Goal: Check status: Check status

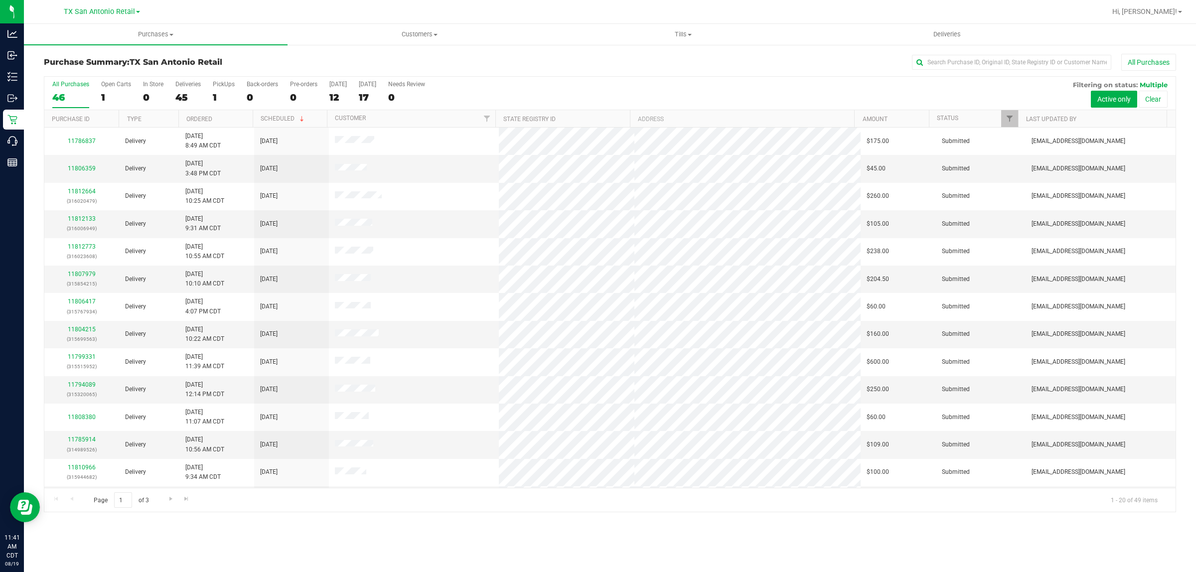
click at [66, 93] on div "46" at bounding box center [70, 97] width 37 height 11
click at [0, 0] on input "All Purchases 46" at bounding box center [0, 0] width 0 height 0
click at [371, 100] on div "20" at bounding box center [367, 97] width 17 height 11
click at [0, 0] on input "Tomorrow 20" at bounding box center [0, 0] width 0 height 0
click at [85, 10] on span "TX San Antonio Retail" at bounding box center [99, 11] width 71 height 9
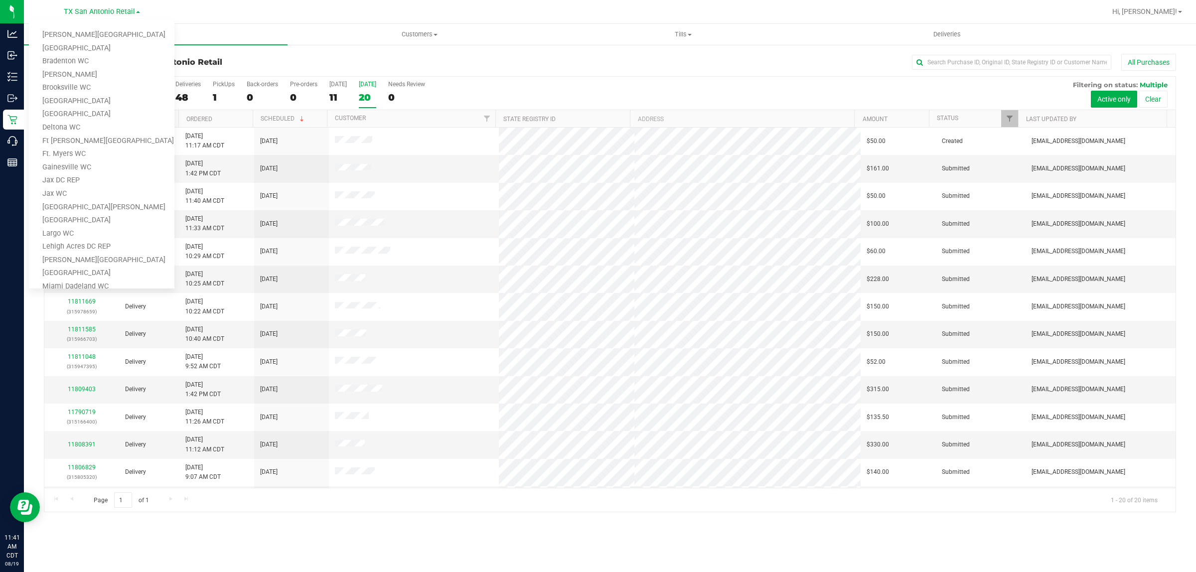
click at [592, 533] on div "Purchases Summary of purchases Fulfillment All purchases Customers All customer…" at bounding box center [610, 298] width 1172 height 548
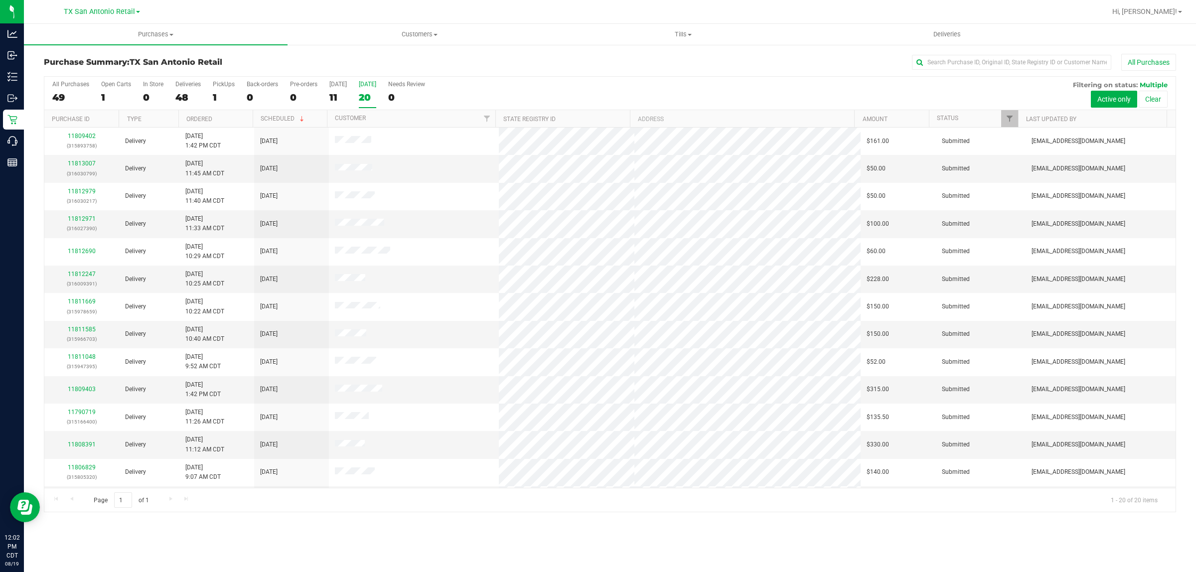
click at [656, 81] on div "All Purchases 49 Open Carts 1 In Store 0 Deliveries 48 PickUps 1 Back-orders 0 …" at bounding box center [609, 81] width 1131 height 8
click at [454, 551] on div "Purchases Summary of purchases Fulfillment All purchases Customers All customer…" at bounding box center [610, 298] width 1172 height 548
click at [365, 538] on div "Purchases Summary of purchases Fulfillment All purchases Customers All customer…" at bounding box center [610, 298] width 1172 height 548
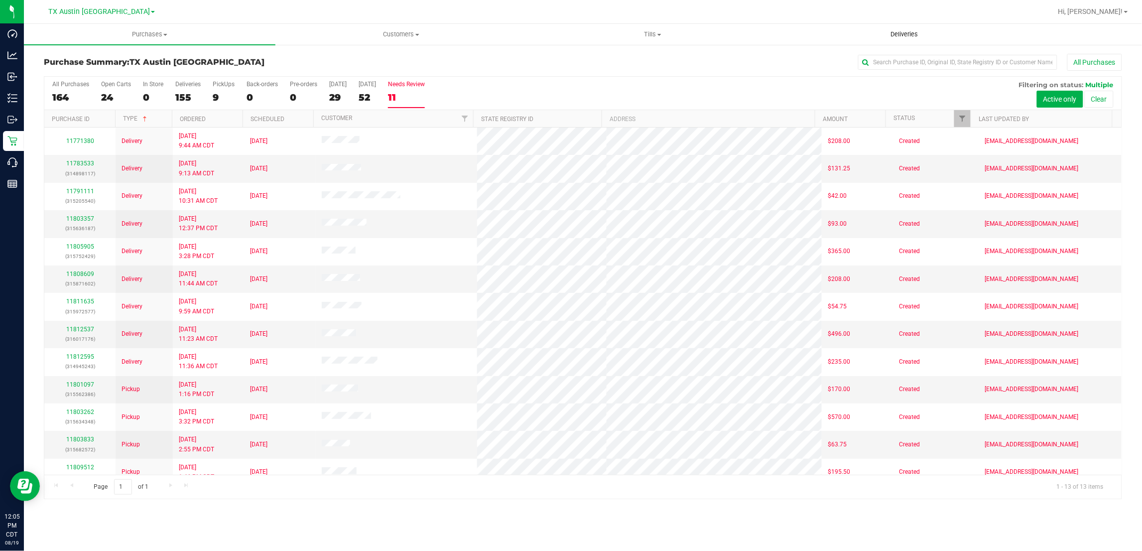
click at [908, 35] on span "Deliveries" at bounding box center [904, 34] width 54 height 9
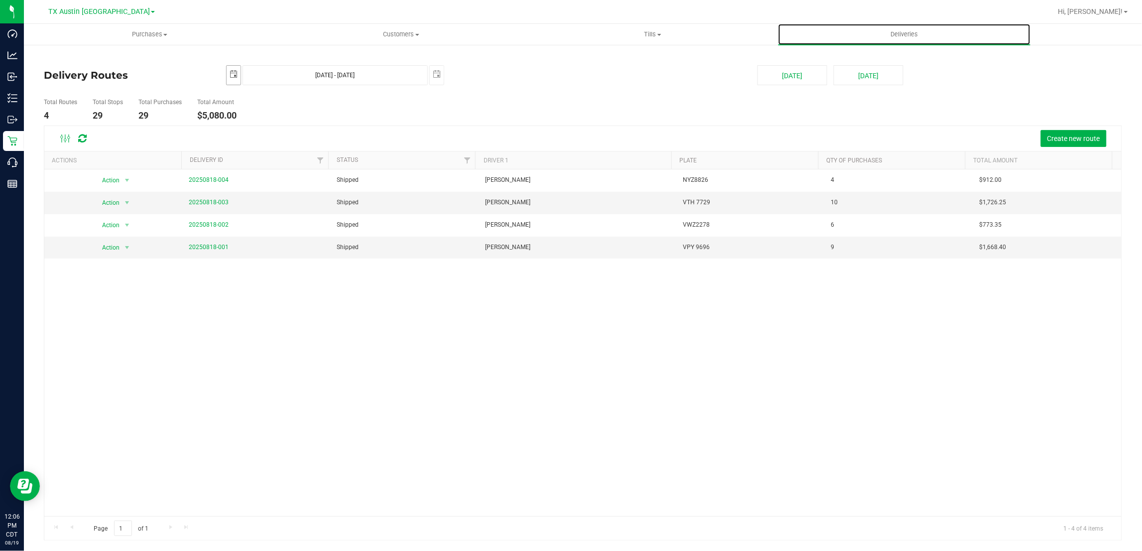
click at [235, 73] on span "select" at bounding box center [234, 74] width 8 height 8
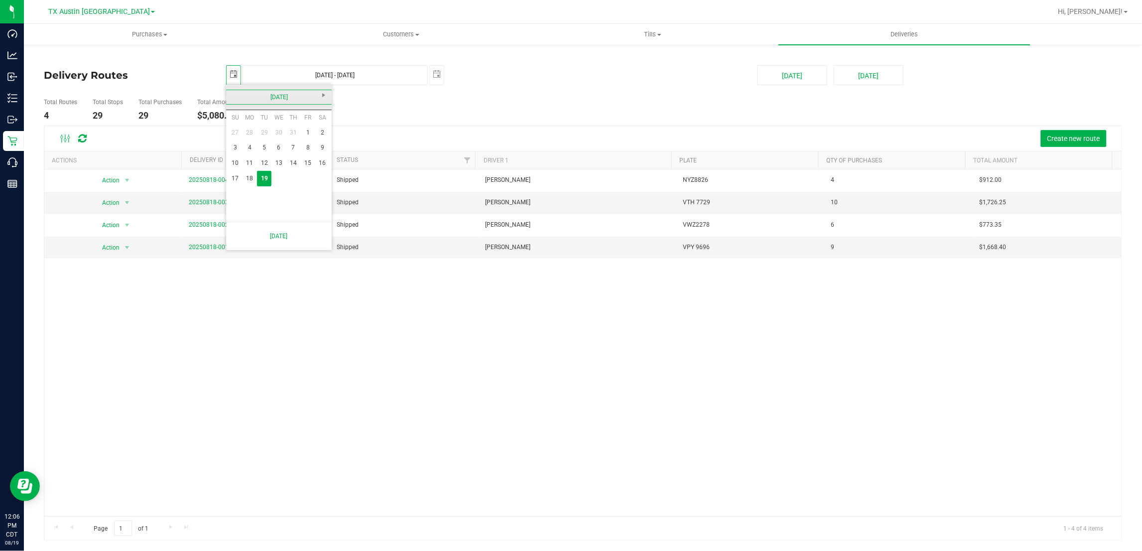
click at [234, 95] on link "[DATE]" at bounding box center [279, 97] width 107 height 15
click at [297, 152] on link "[DATE]" at bounding box center [291, 152] width 25 height 25
click at [292, 195] on link "31" at bounding box center [293, 193] width 14 height 15
type input "[DATE]"
click at [437, 71] on span "select" at bounding box center [437, 74] width 8 height 8
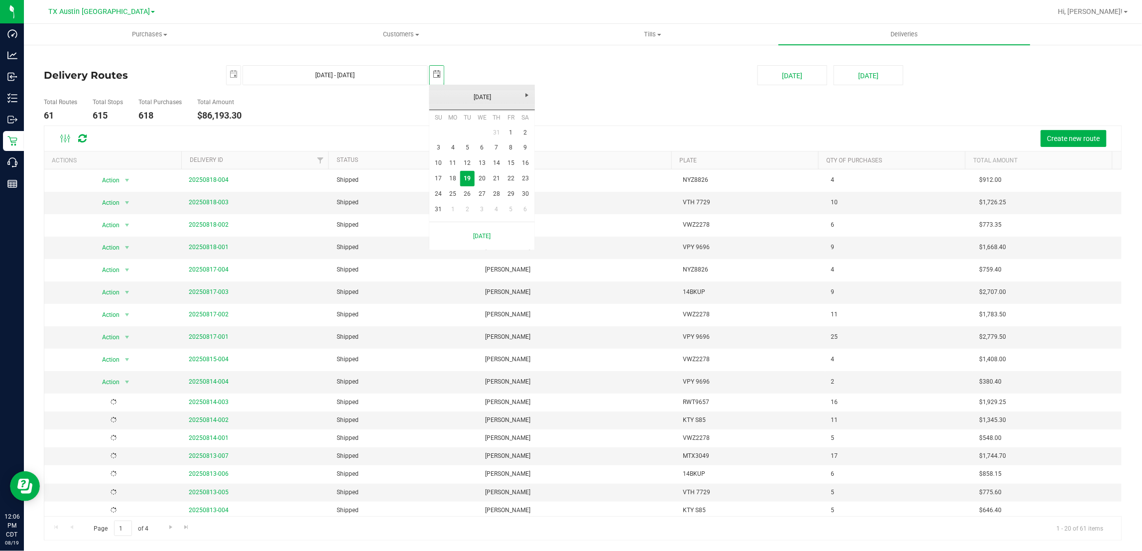
scroll to position [0, 25]
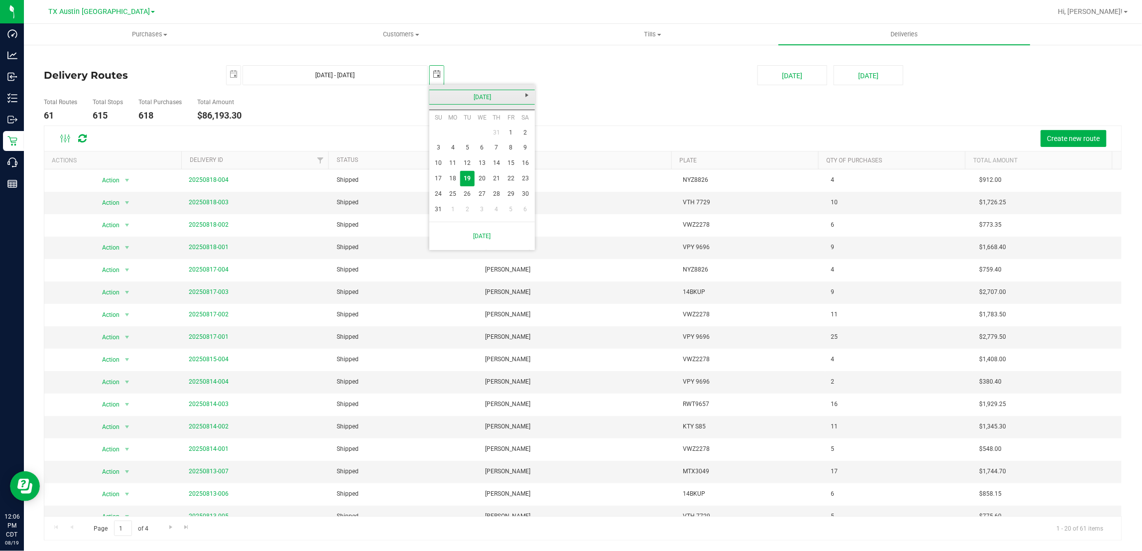
click at [440, 96] on link "[DATE]" at bounding box center [482, 97] width 107 height 15
click at [489, 148] on link "[DATE]" at bounding box center [494, 152] width 25 height 25
click at [496, 188] on link "31" at bounding box center [496, 190] width 14 height 15
type input "[DATE] - [DATE]"
type input "[DATE]"
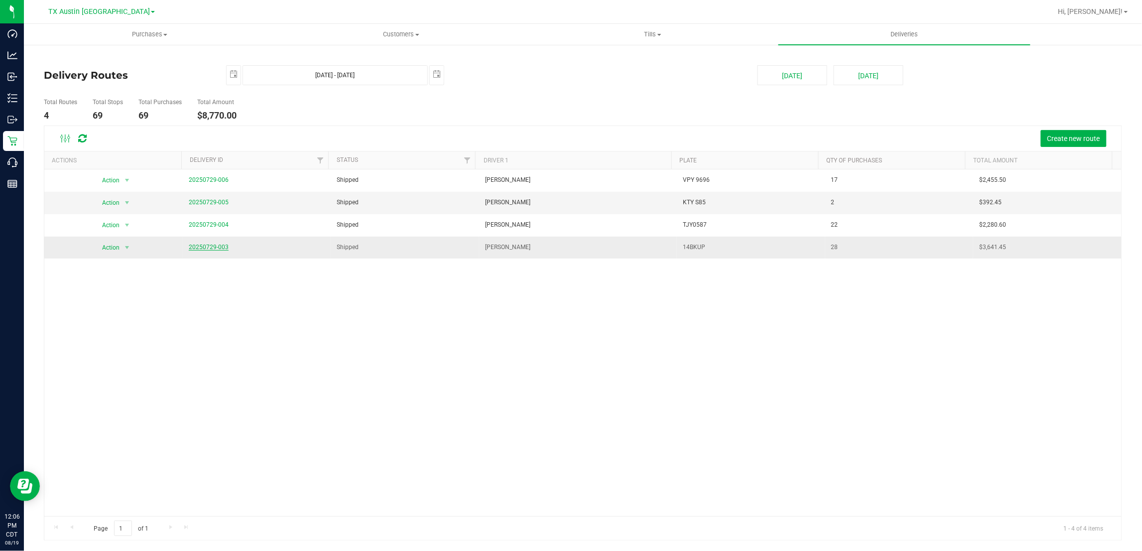
click at [203, 247] on link "20250729-003" at bounding box center [209, 247] width 40 height 7
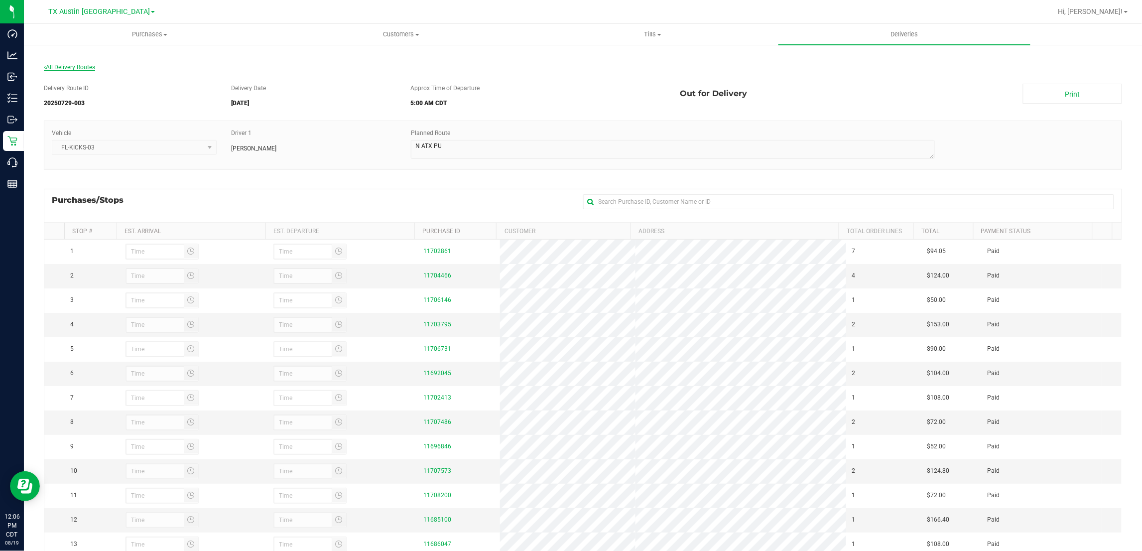
click at [73, 64] on span "All Delivery Routes" at bounding box center [69, 67] width 51 height 7
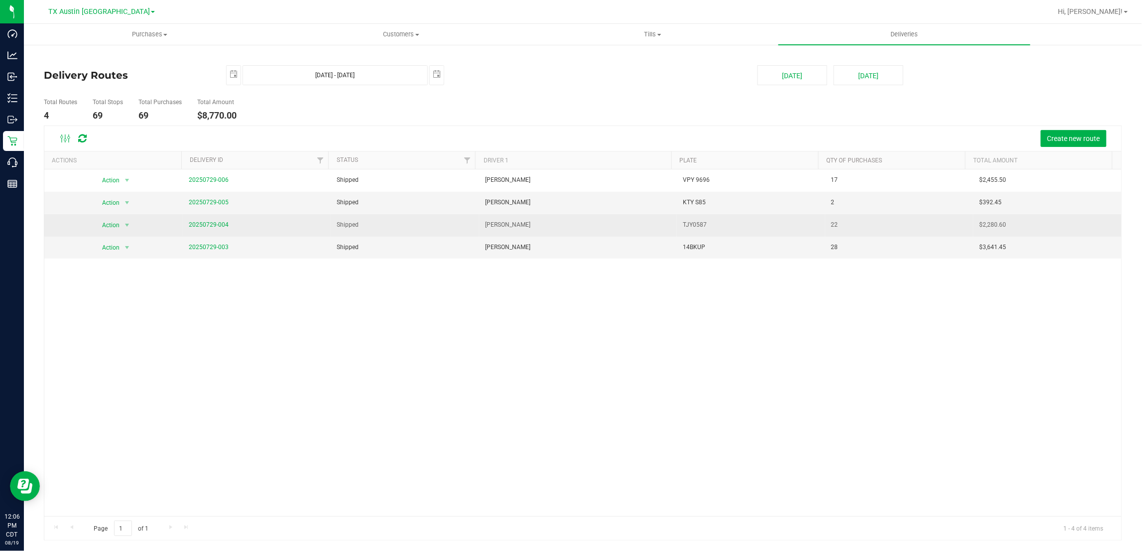
click at [208, 222] on span "20250729-004" at bounding box center [209, 224] width 40 height 9
click at [209, 225] on link "20250729-004" at bounding box center [209, 224] width 40 height 7
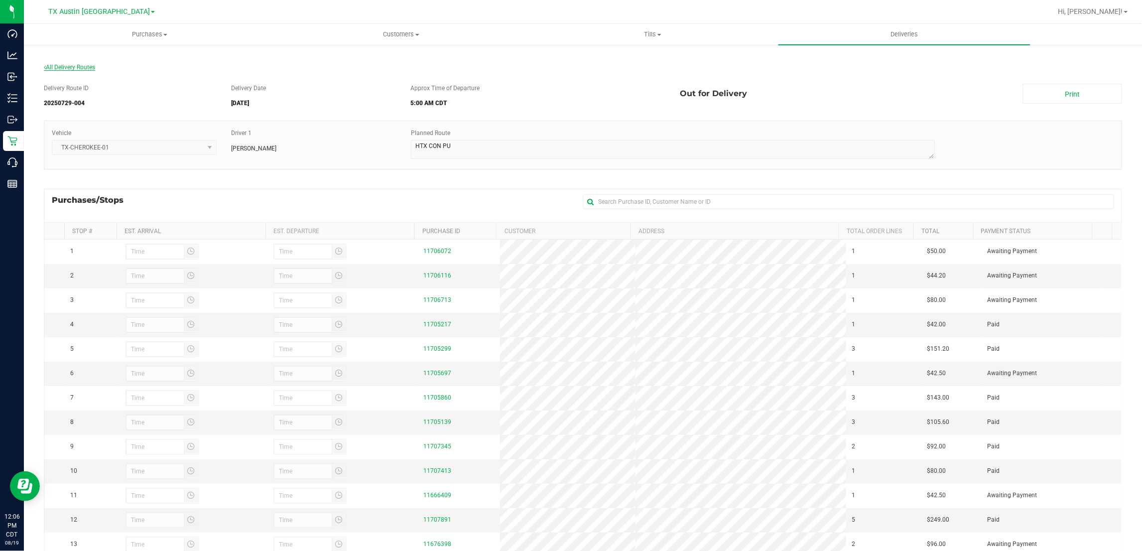
click at [78, 66] on span "All Delivery Routes" at bounding box center [69, 67] width 51 height 7
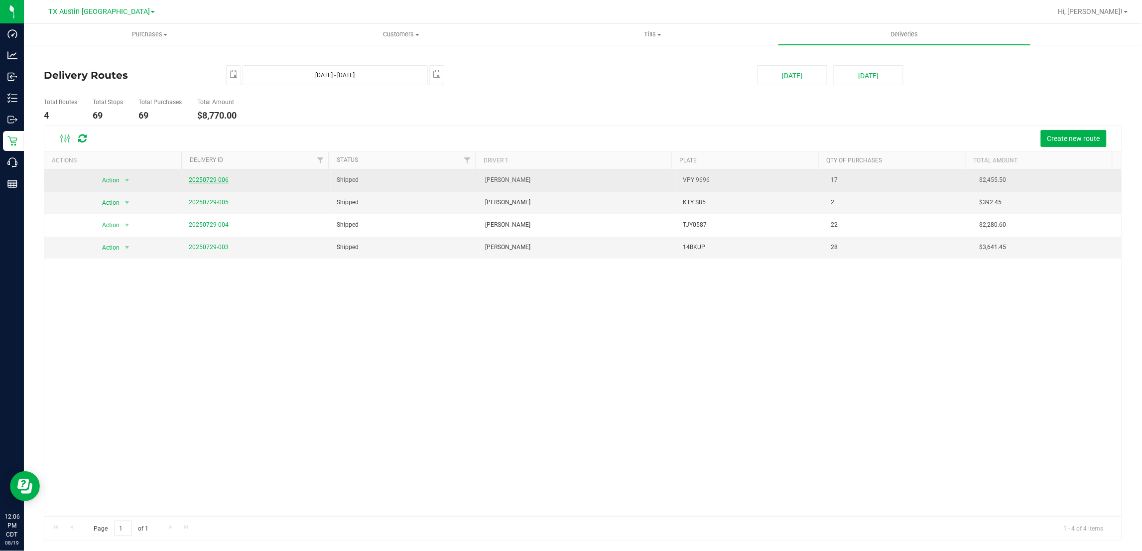
click at [206, 180] on link "20250729-006" at bounding box center [209, 179] width 40 height 7
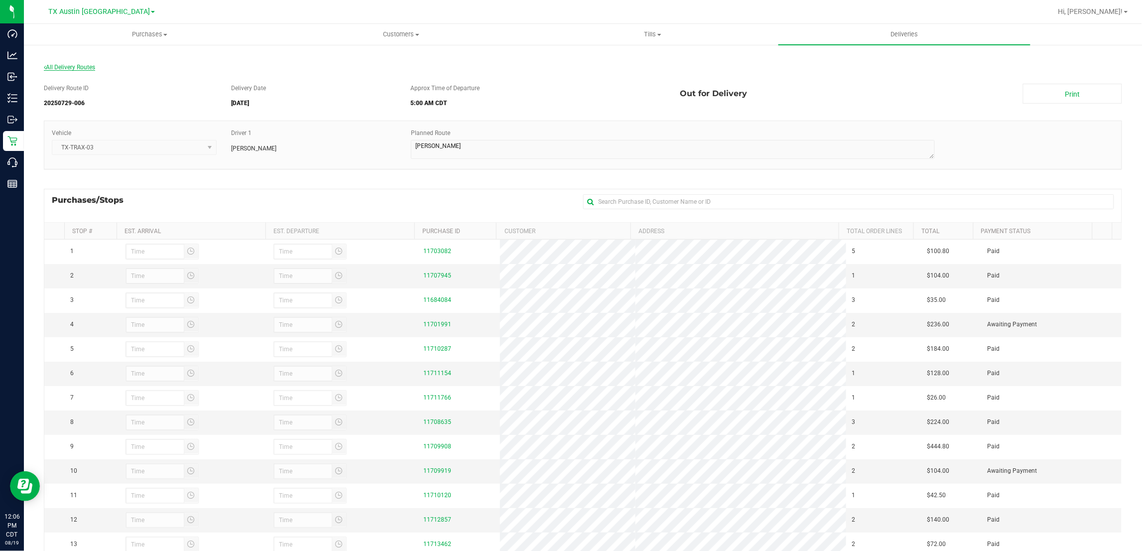
click at [78, 67] on span "All Delivery Routes" at bounding box center [69, 67] width 51 height 7
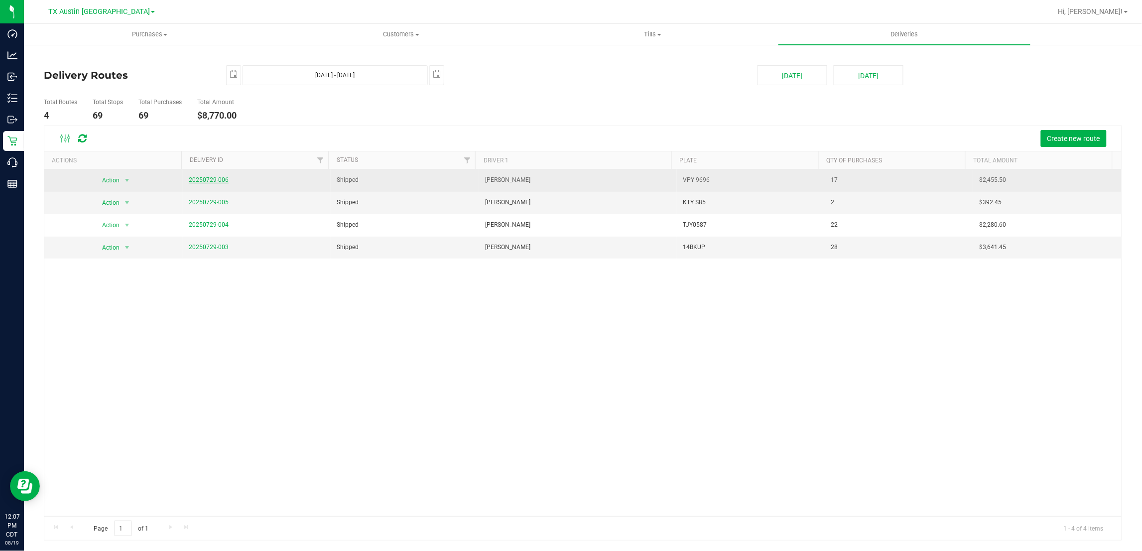
click at [198, 181] on link "20250729-006" at bounding box center [209, 179] width 40 height 7
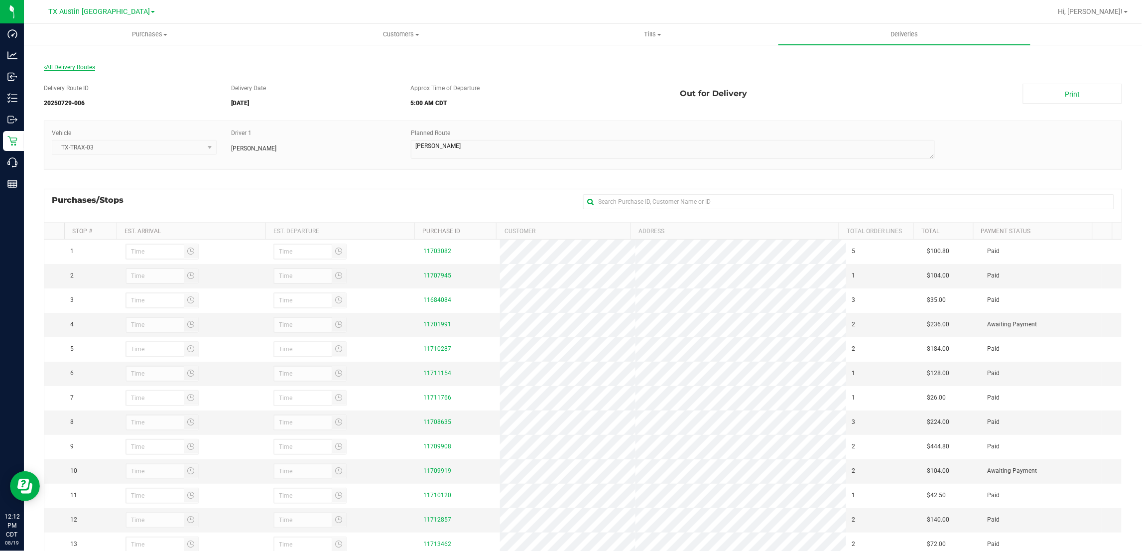
click at [55, 64] on span "All Delivery Routes" at bounding box center [69, 67] width 51 height 7
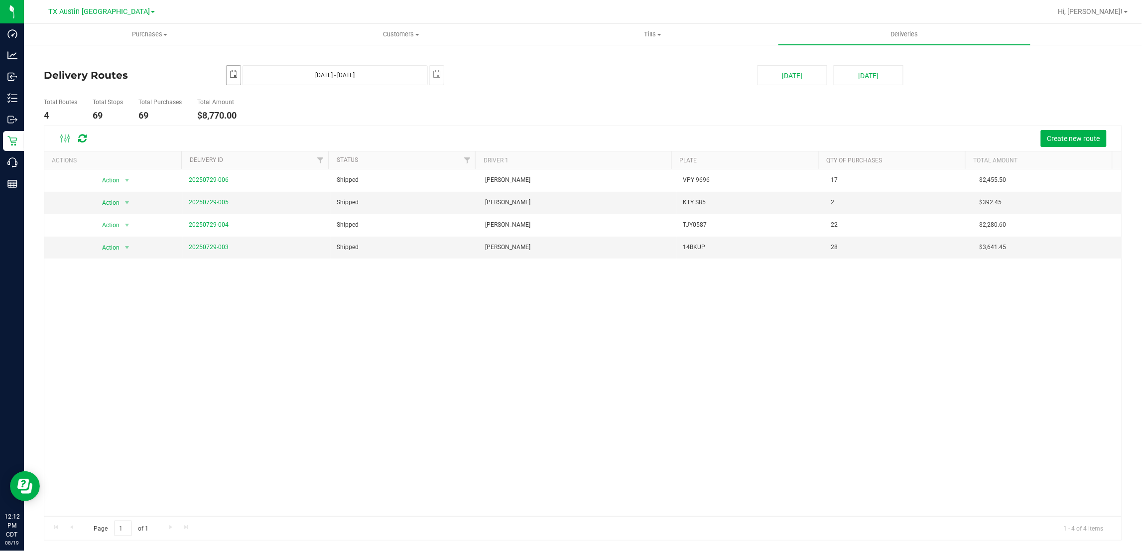
click at [232, 75] on span "select" at bounding box center [234, 74] width 8 height 8
click at [265, 133] on link "1" at bounding box center [264, 132] width 14 height 15
type input "[DATE]"
click at [438, 72] on span "select" at bounding box center [437, 74] width 8 height 8
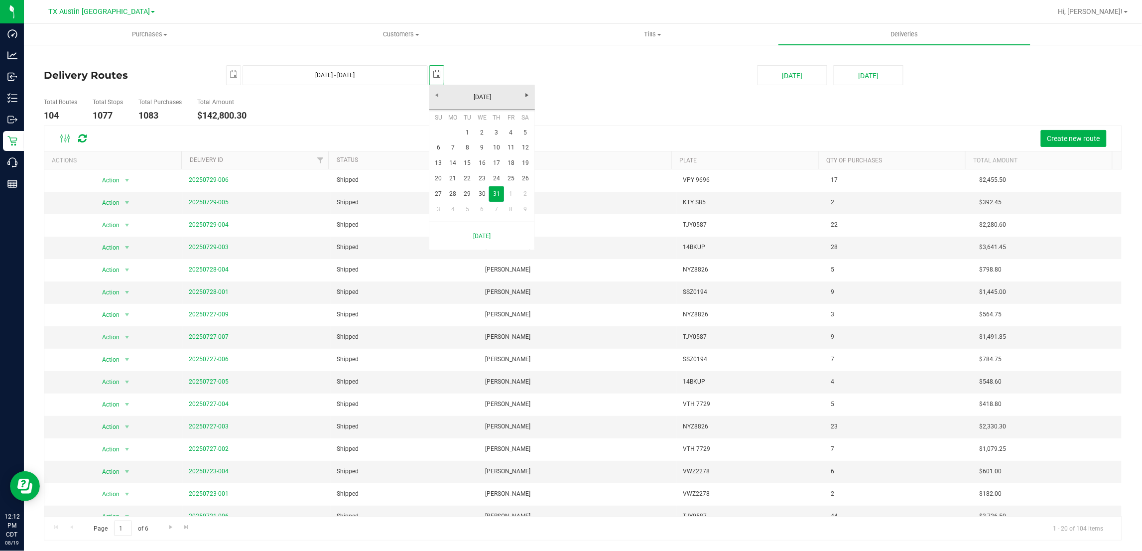
scroll to position [0, 25]
click at [467, 133] on link "1" at bounding box center [467, 132] width 14 height 15
type input "[DATE] - [DATE]"
type input "[DATE]"
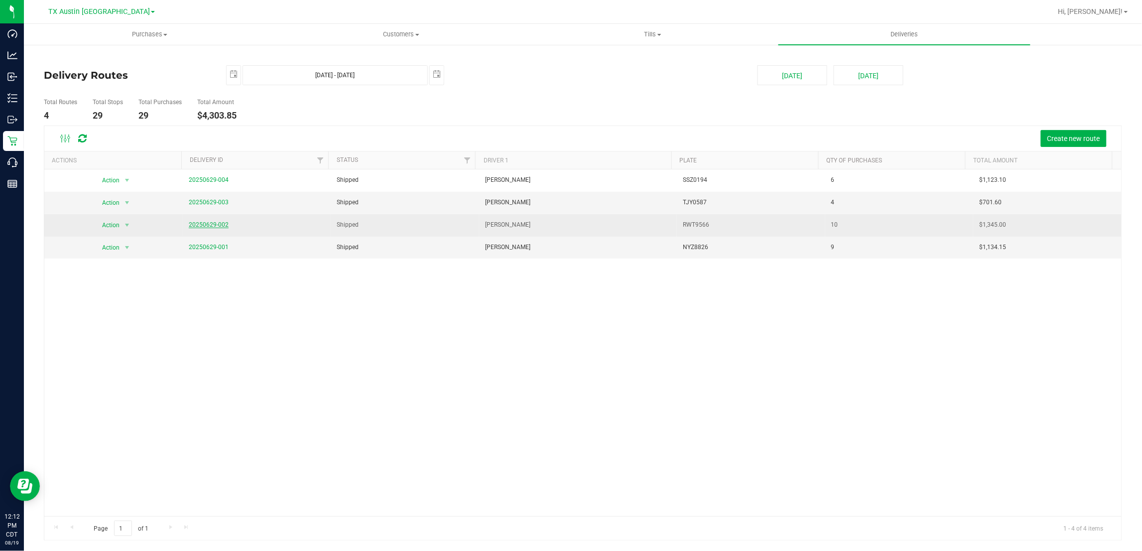
click at [199, 225] on link "20250629-002" at bounding box center [209, 224] width 40 height 7
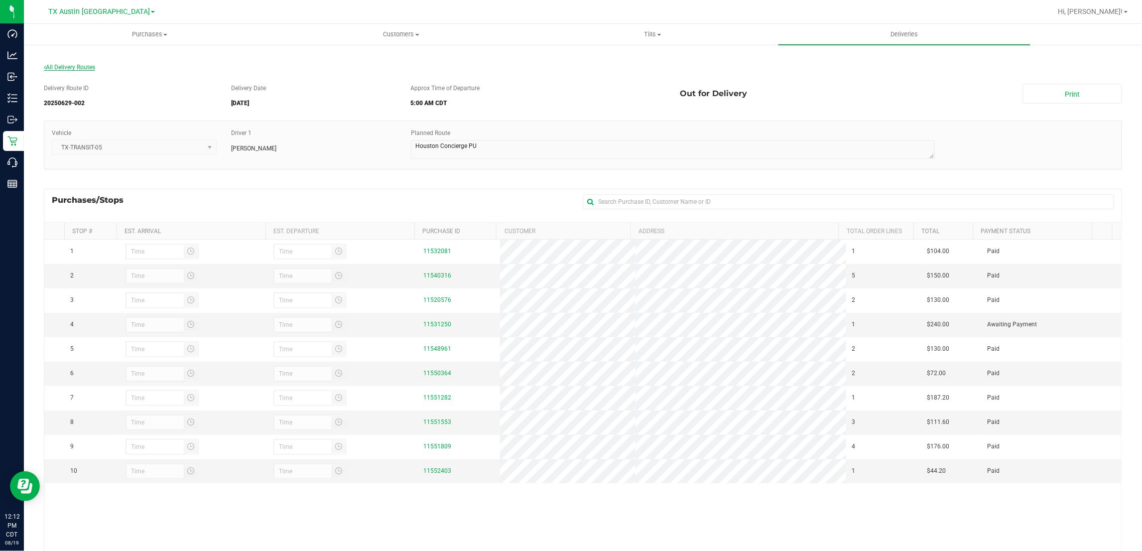
click at [84, 69] on span "All Delivery Routes" at bounding box center [69, 67] width 51 height 7
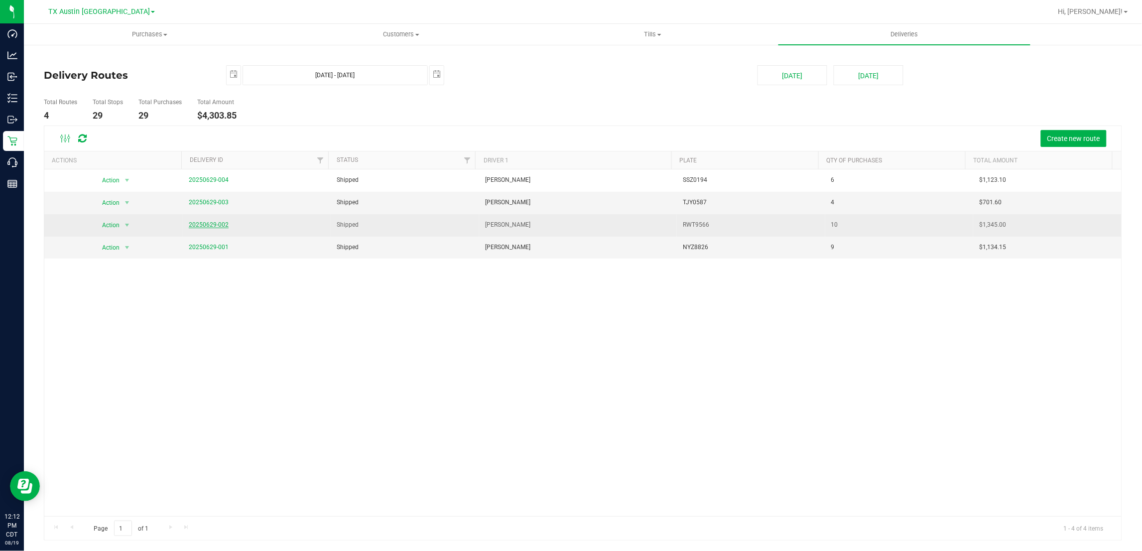
click at [197, 224] on link "20250629-002" at bounding box center [209, 224] width 40 height 7
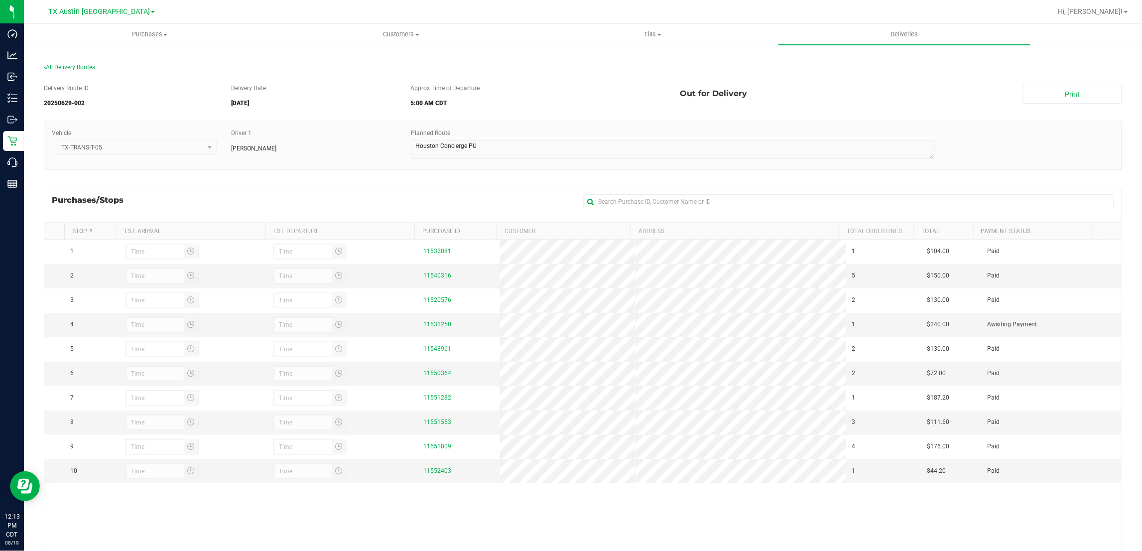
click at [310, 194] on div "Purchases/Stops + Add Purchase" at bounding box center [583, 205] width 1079 height 33
click at [91, 65] on span "All Delivery Routes" at bounding box center [69, 67] width 51 height 7
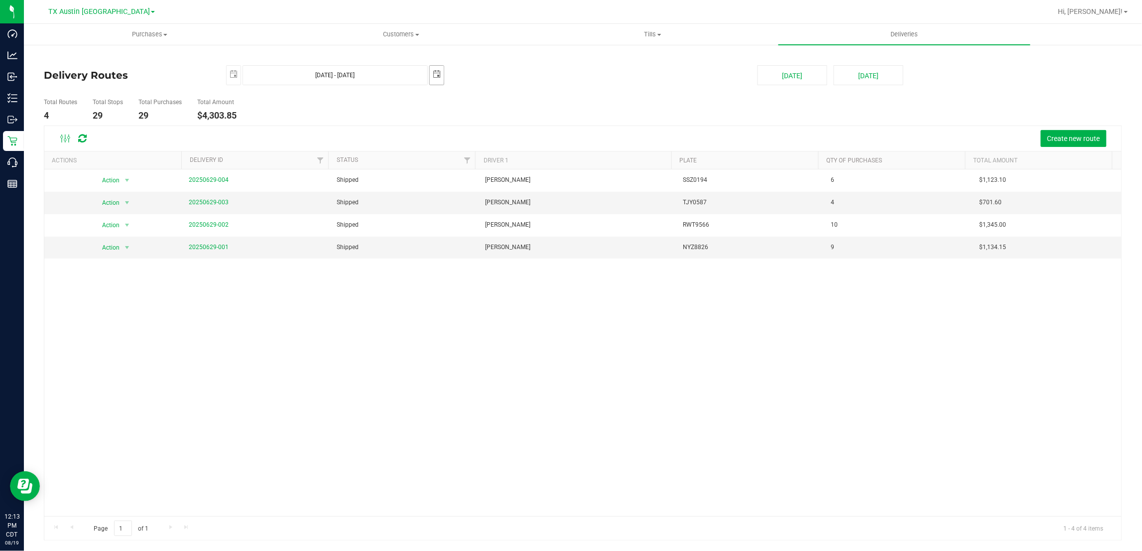
click at [434, 75] on span "select" at bounding box center [437, 74] width 8 height 8
click at [481, 134] on link "2" at bounding box center [482, 132] width 14 height 15
type input "[DATE] - [DATE]"
type input "[DATE]"
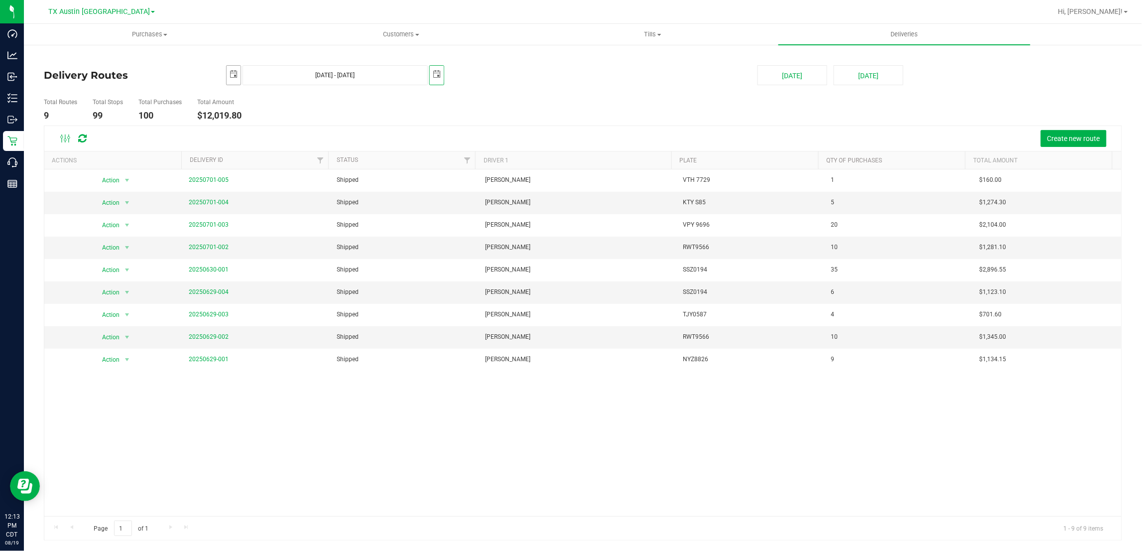
click at [228, 71] on span "select" at bounding box center [234, 74] width 14 height 17
click at [278, 128] on link "2" at bounding box center [279, 132] width 14 height 15
type input "[DATE] - [DATE]"
type input "[DATE]"
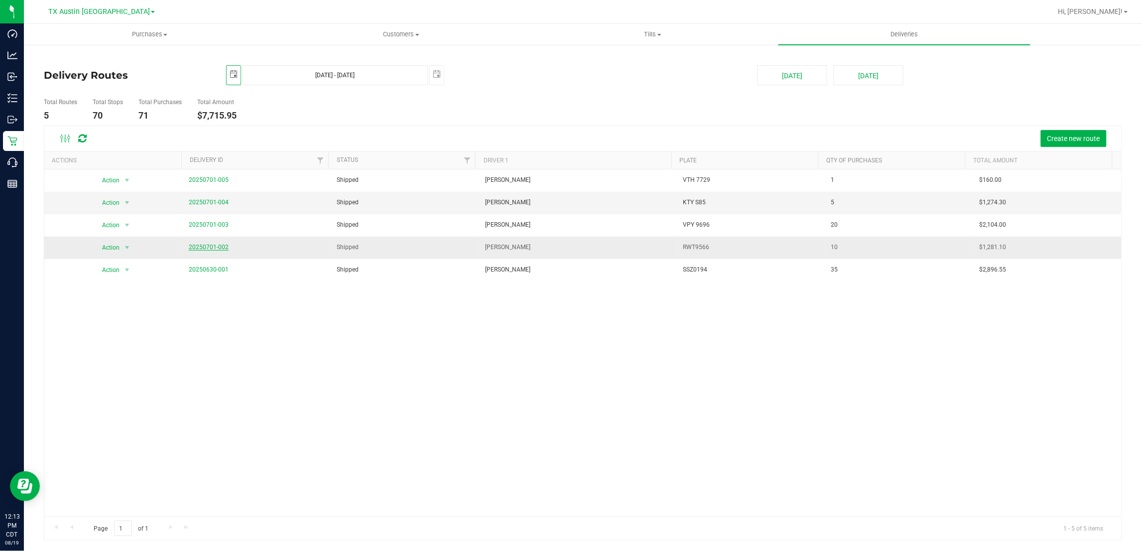
click at [202, 250] on link "20250701-002" at bounding box center [209, 247] width 40 height 7
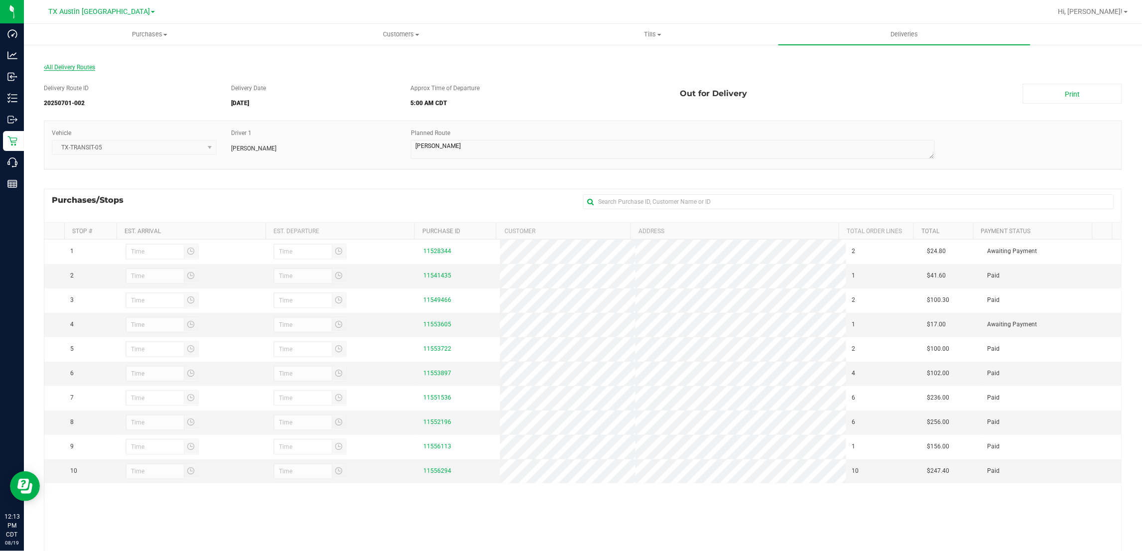
click at [86, 65] on span "All Delivery Routes" at bounding box center [69, 67] width 51 height 7
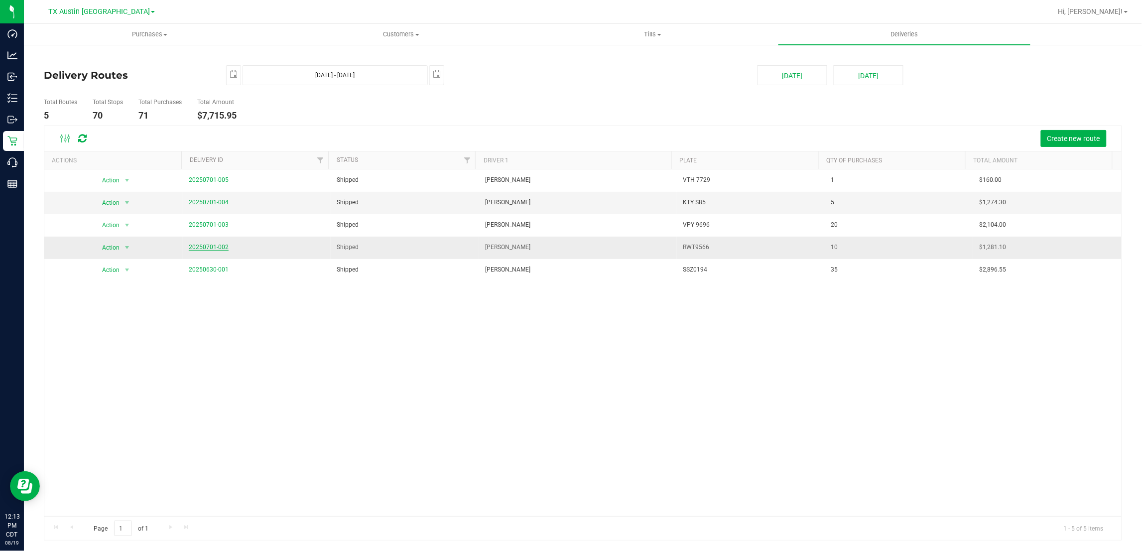
click at [207, 248] on link "20250701-002" at bounding box center [209, 247] width 40 height 7
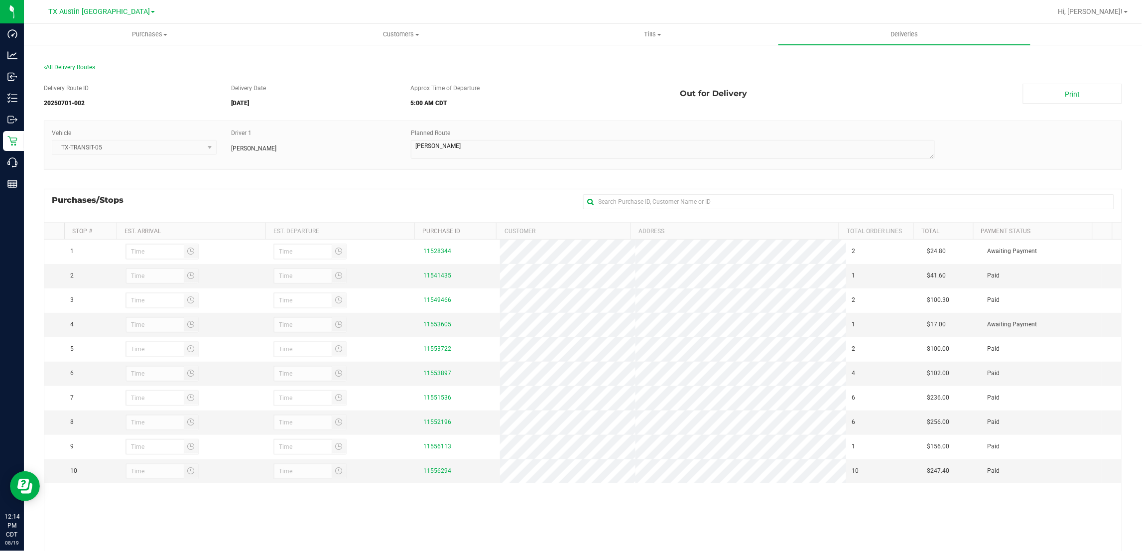
drag, startPoint x: 459, startPoint y: 188, endPoint x: 405, endPoint y: 185, distance: 54.9
click at [459, 189] on div "Purchases/Stops + Add Purchase" at bounding box center [583, 205] width 1079 height 33
click at [70, 68] on span "All Delivery Routes" at bounding box center [69, 67] width 51 height 7
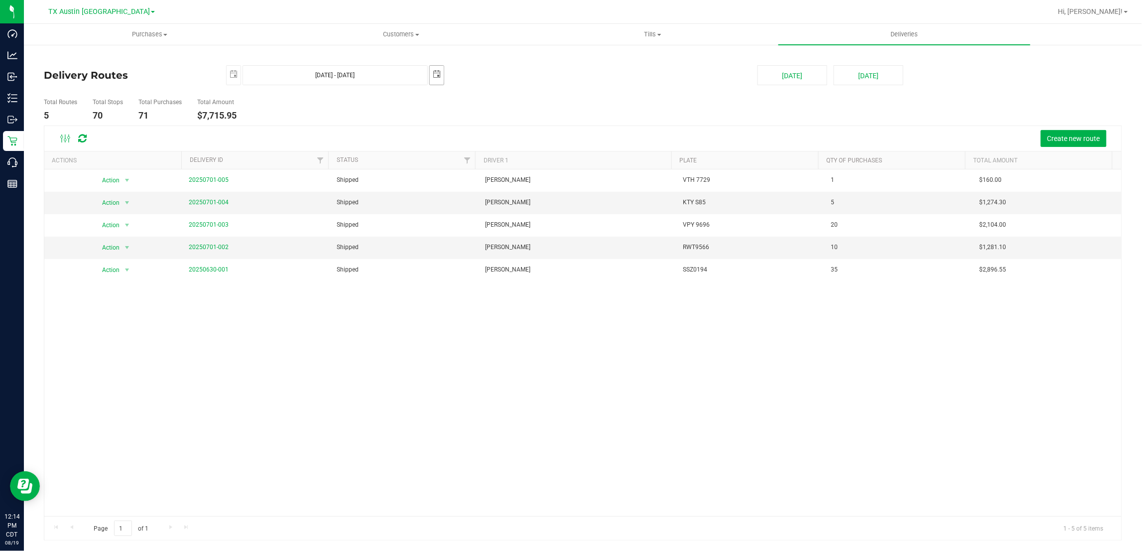
click at [439, 73] on span "select" at bounding box center [437, 74] width 8 height 8
click at [495, 132] on link "3" at bounding box center [496, 132] width 14 height 15
type input "[DATE] - [DATE]"
type input "[DATE]"
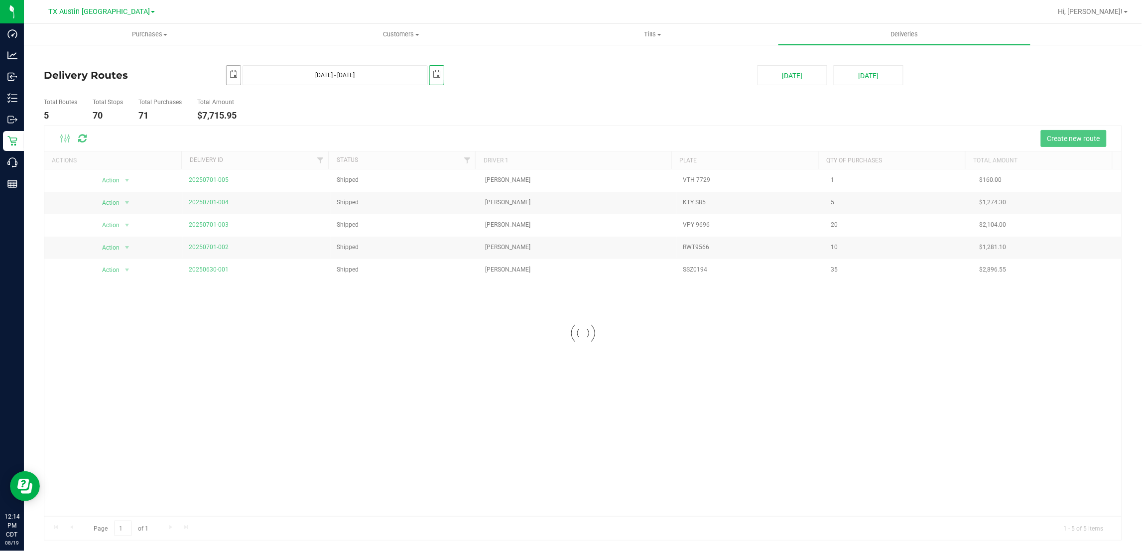
click at [234, 74] on span "select" at bounding box center [234, 74] width 8 height 8
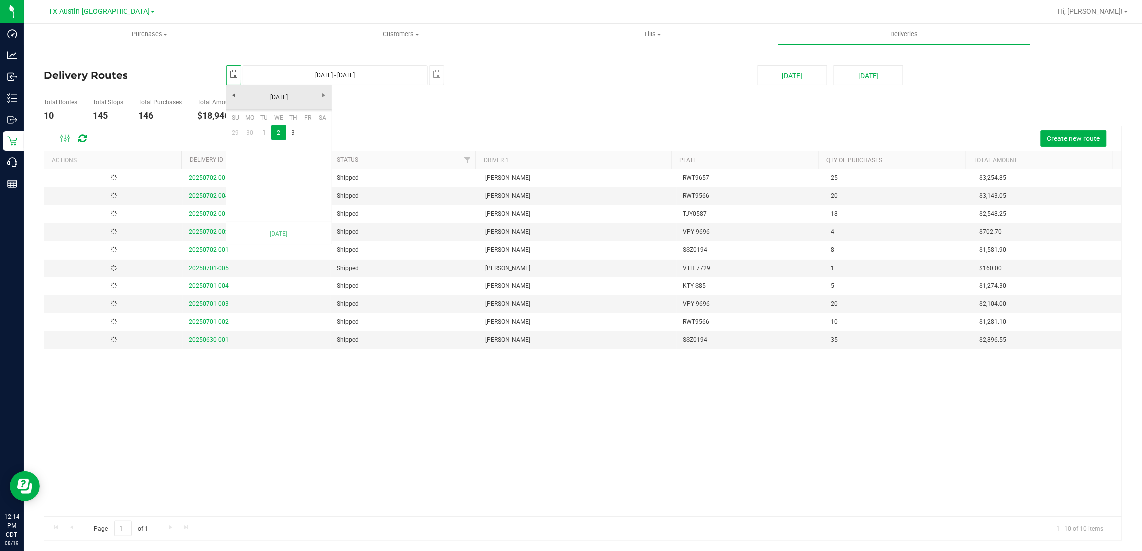
scroll to position [0, 25]
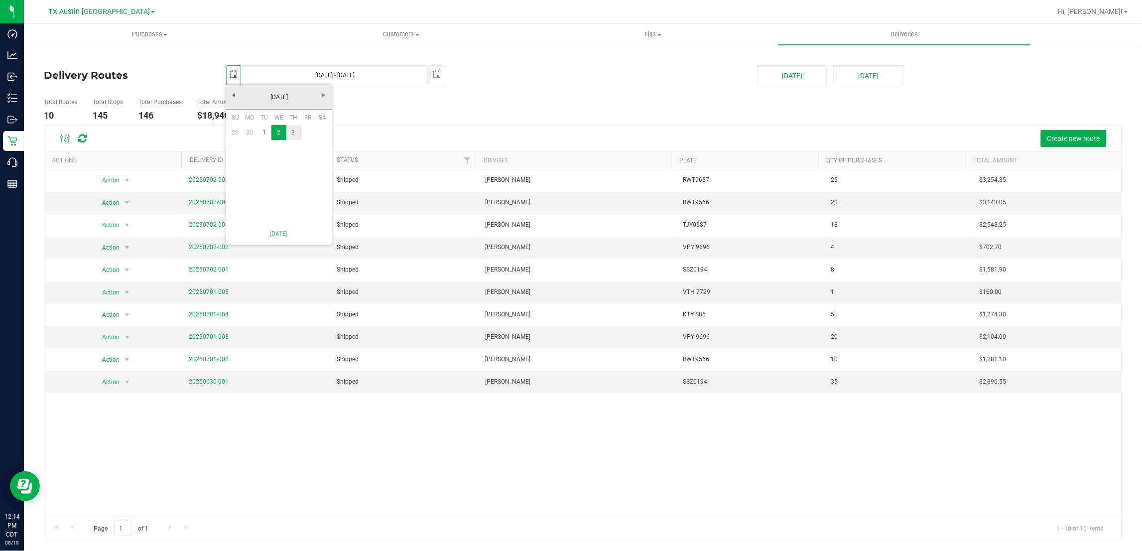
click at [292, 129] on link "3" at bounding box center [293, 132] width 14 height 15
type input "[DATE] - [DATE]"
type input "[DATE]"
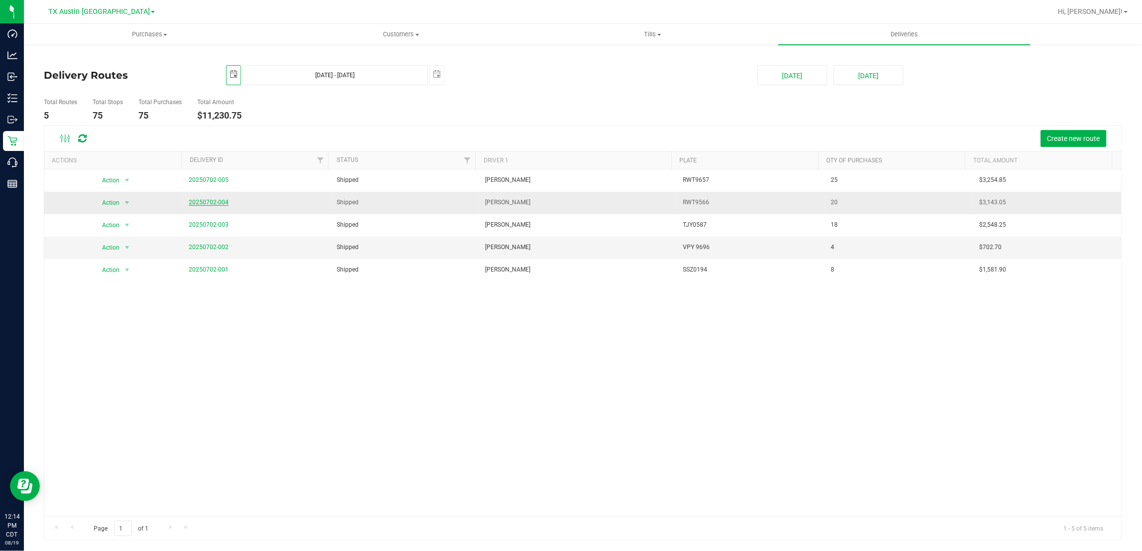
click at [215, 202] on link "20250702-004" at bounding box center [209, 202] width 40 height 7
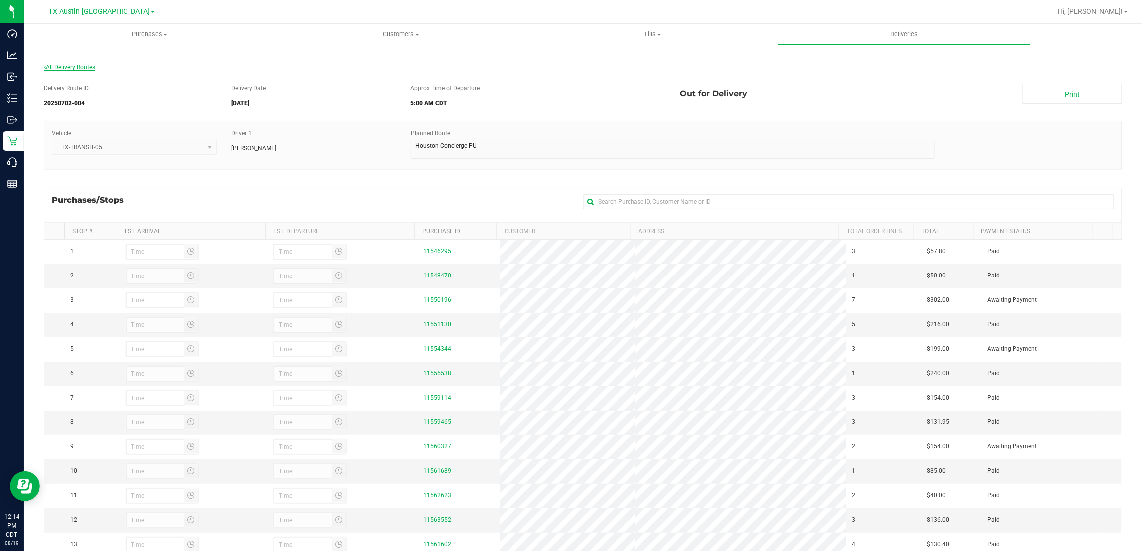
click at [78, 67] on span "All Delivery Routes" at bounding box center [69, 67] width 51 height 7
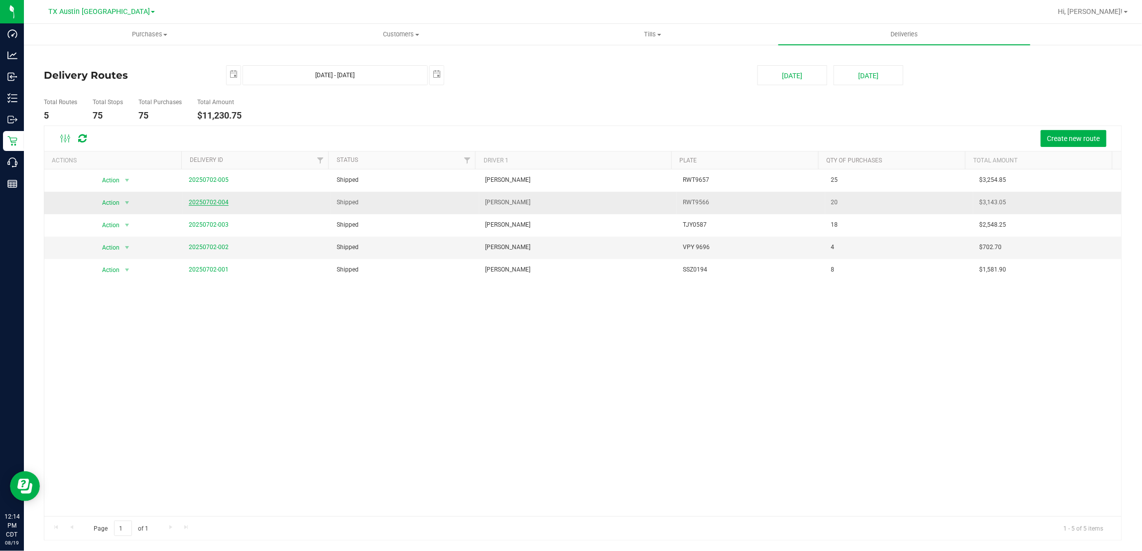
click at [195, 202] on link "20250702-004" at bounding box center [209, 202] width 40 height 7
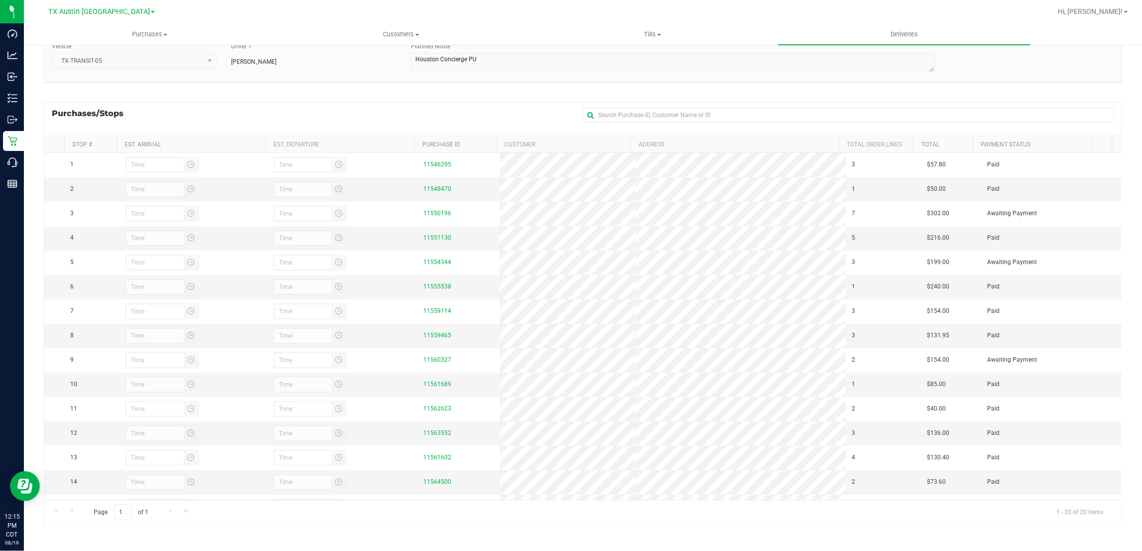
click at [370, 103] on div "Purchases/Stops + Add Purchase" at bounding box center [583, 118] width 1079 height 33
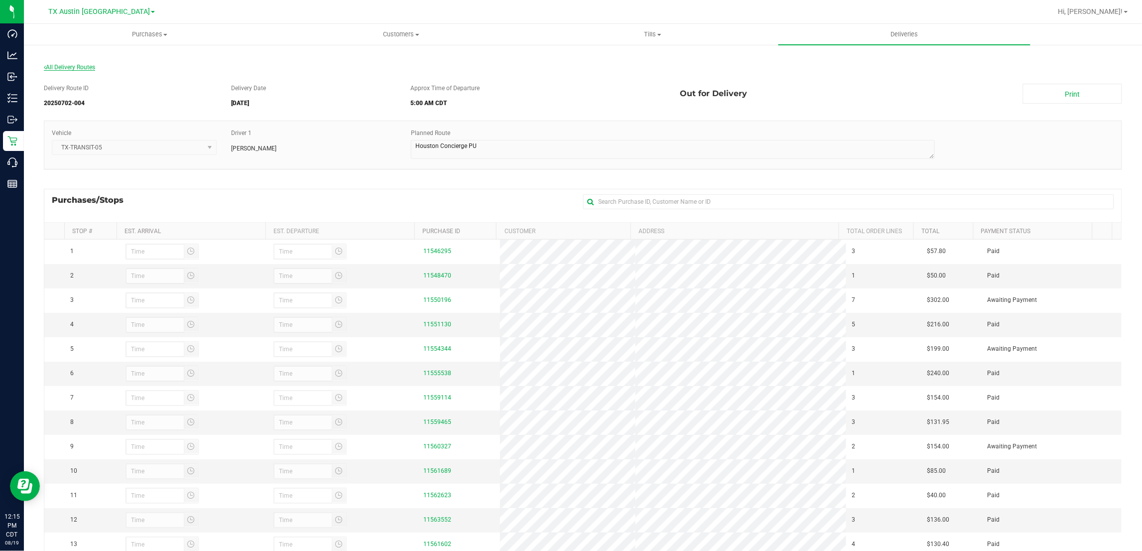
click at [74, 66] on span "All Delivery Routes" at bounding box center [69, 67] width 51 height 7
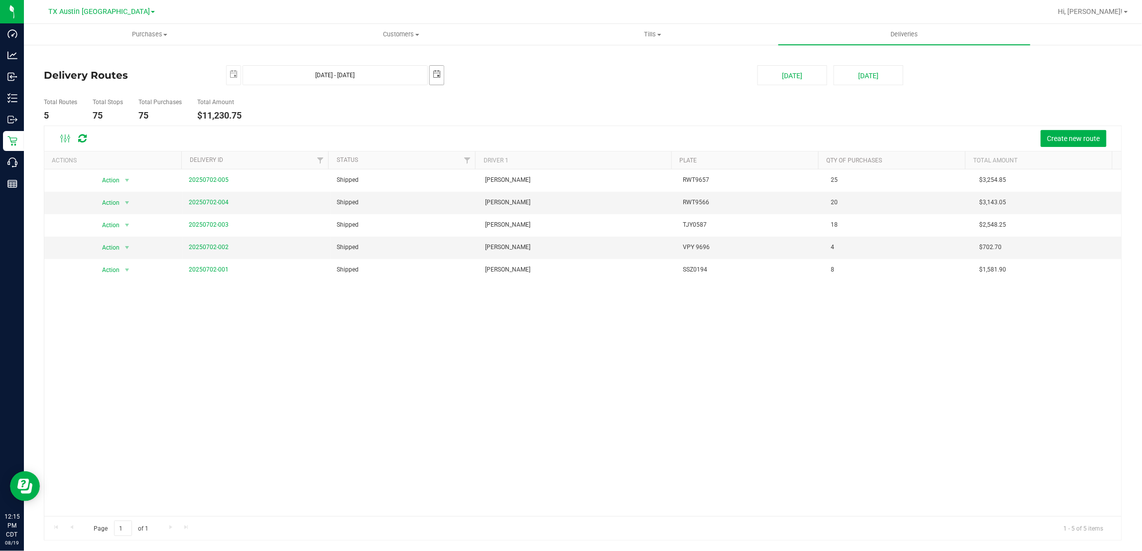
click at [436, 73] on span "select" at bounding box center [437, 74] width 8 height 8
click at [513, 132] on link "4" at bounding box center [511, 132] width 14 height 15
type input "[DATE] - [DATE]"
type input "[DATE]"
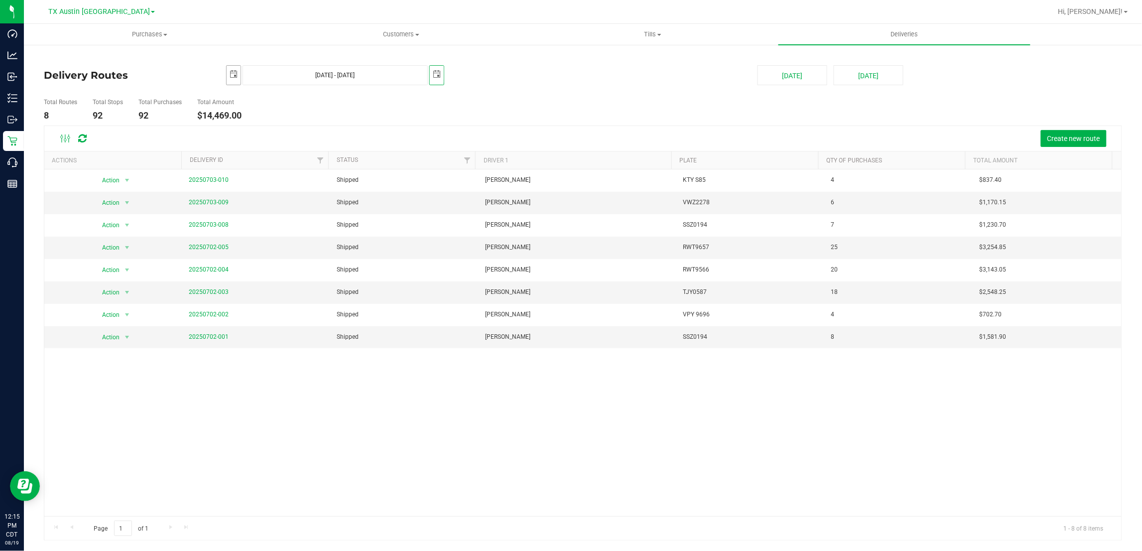
click at [234, 71] on span "select" at bounding box center [234, 74] width 8 height 8
click at [312, 131] on link "4" at bounding box center [308, 132] width 14 height 15
type input "[DATE] - [DATE]"
type input "[DATE]"
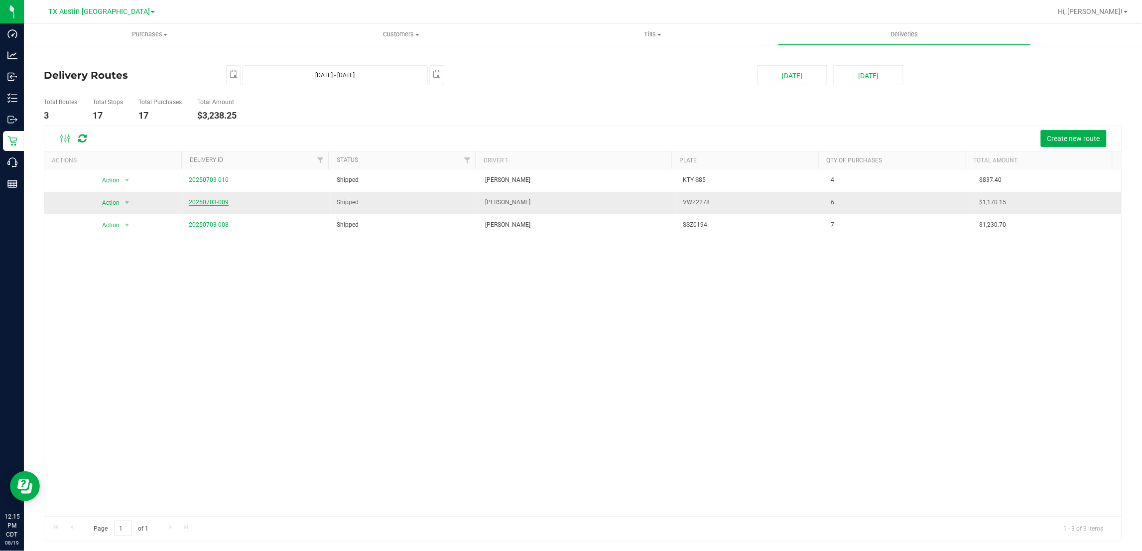
click at [205, 202] on link "20250703-009" at bounding box center [209, 202] width 40 height 7
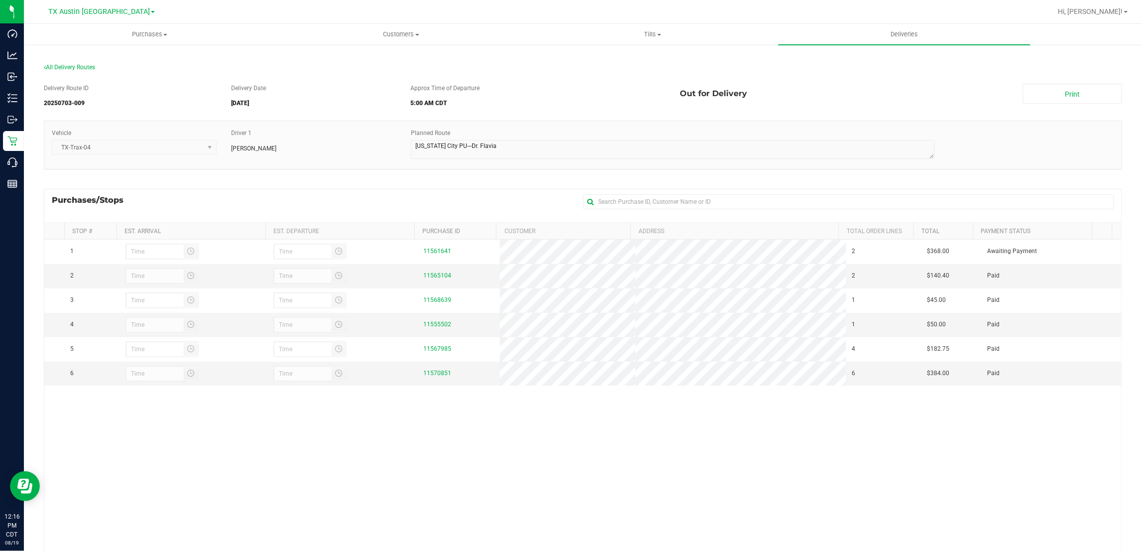
click at [429, 188] on div "Delivery Route ID 20250703-009 Delivery Date [DATE] Approx Time of Departure 5:…" at bounding box center [583, 347] width 1079 height 543
click at [86, 68] on span "All Delivery Routes" at bounding box center [69, 67] width 51 height 7
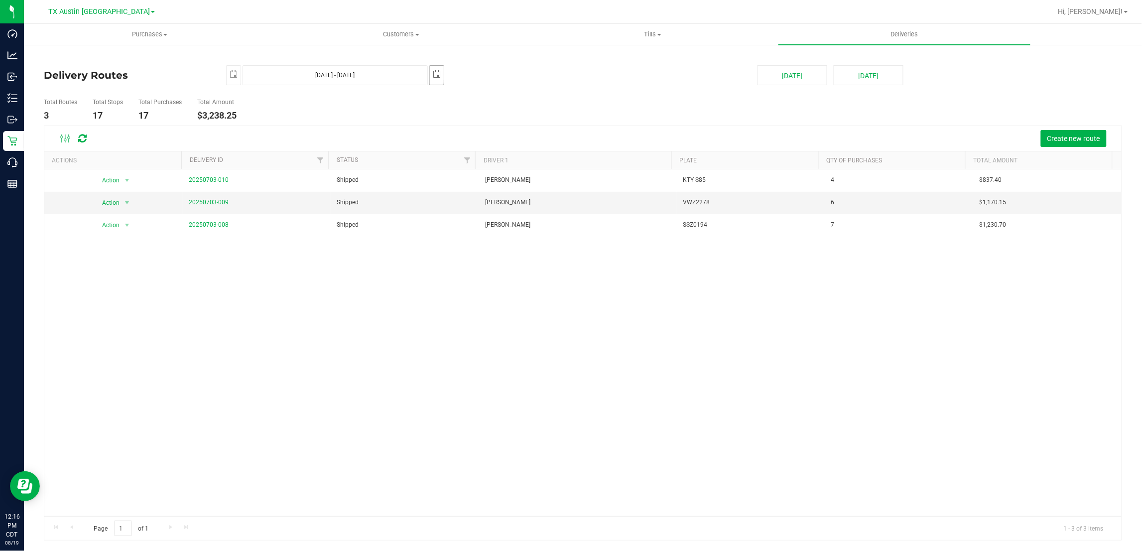
click at [433, 75] on span "select" at bounding box center [437, 74] width 8 height 8
click at [525, 133] on link "5" at bounding box center [526, 132] width 14 height 15
type input "[DATE] - [DATE]"
type input "[DATE]"
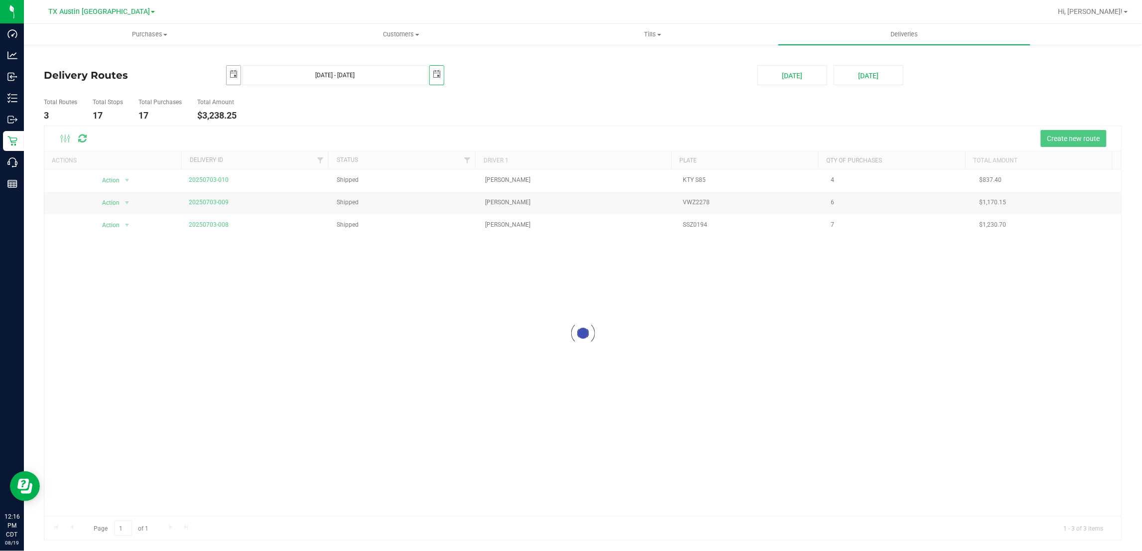
click at [228, 75] on span "select" at bounding box center [234, 74] width 14 height 17
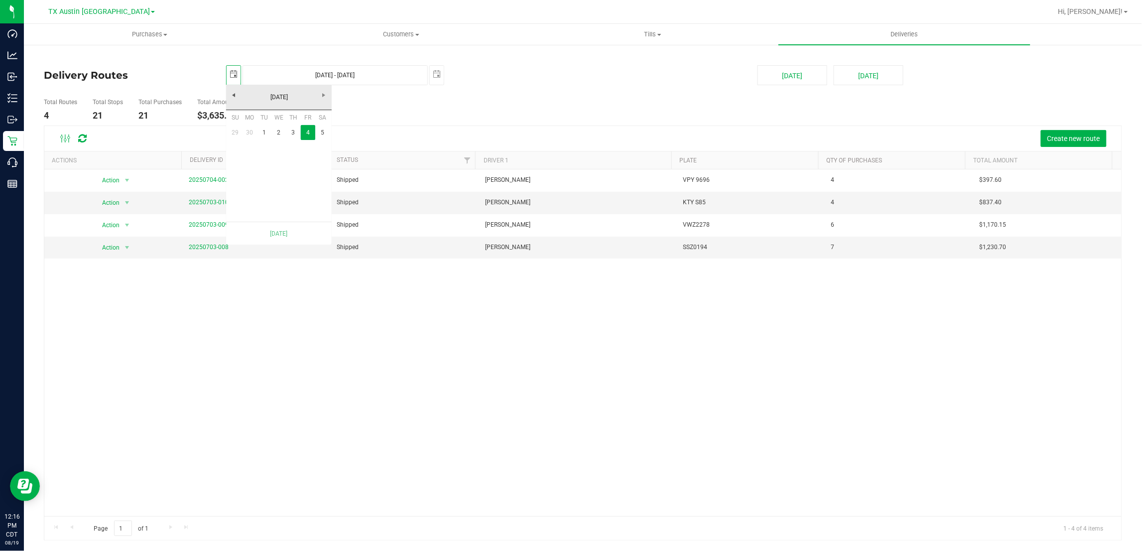
scroll to position [0, 25]
click at [327, 133] on link "5" at bounding box center [322, 132] width 14 height 15
type input "[DATE] - [DATE]"
type input "[DATE]"
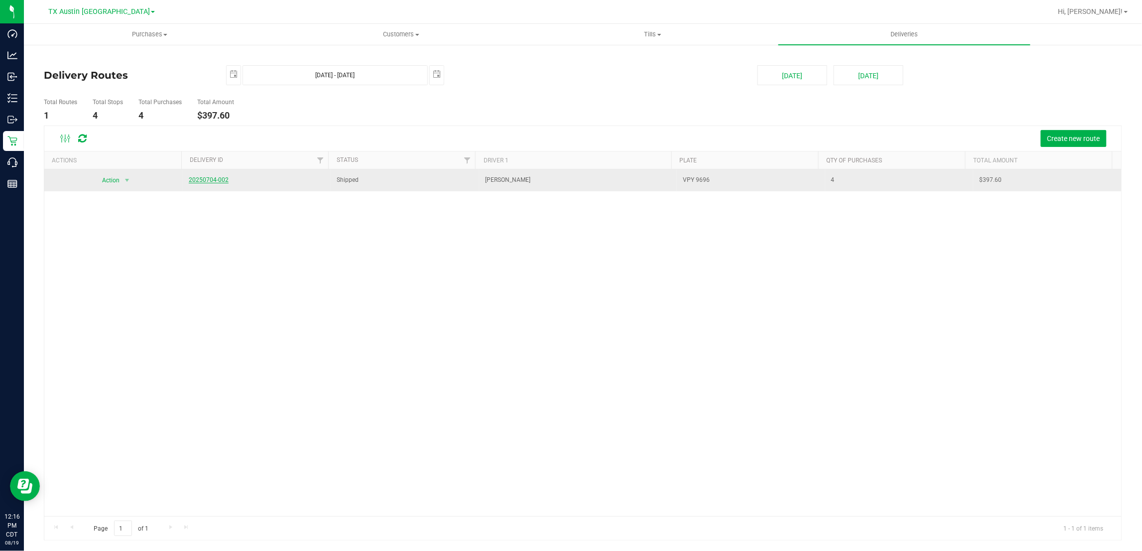
click at [203, 181] on link "20250704-002" at bounding box center [209, 179] width 40 height 7
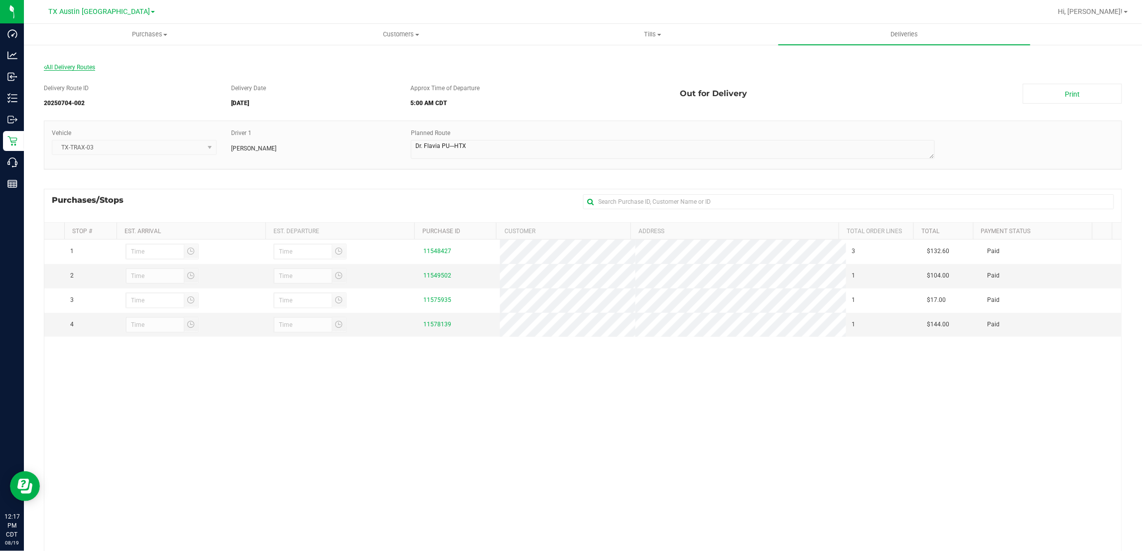
click at [75, 66] on span "All Delivery Routes" at bounding box center [69, 67] width 51 height 7
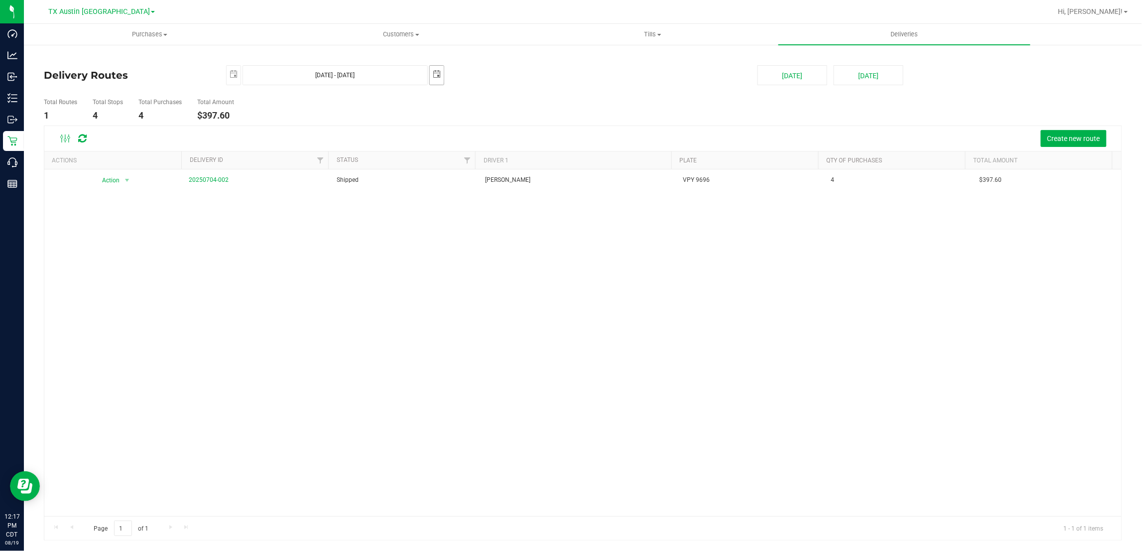
click at [441, 76] on span "select" at bounding box center [437, 74] width 14 height 17
click at [455, 150] on link "7" at bounding box center [453, 147] width 14 height 15
type input "[DATE] - [DATE]"
type input "[DATE]"
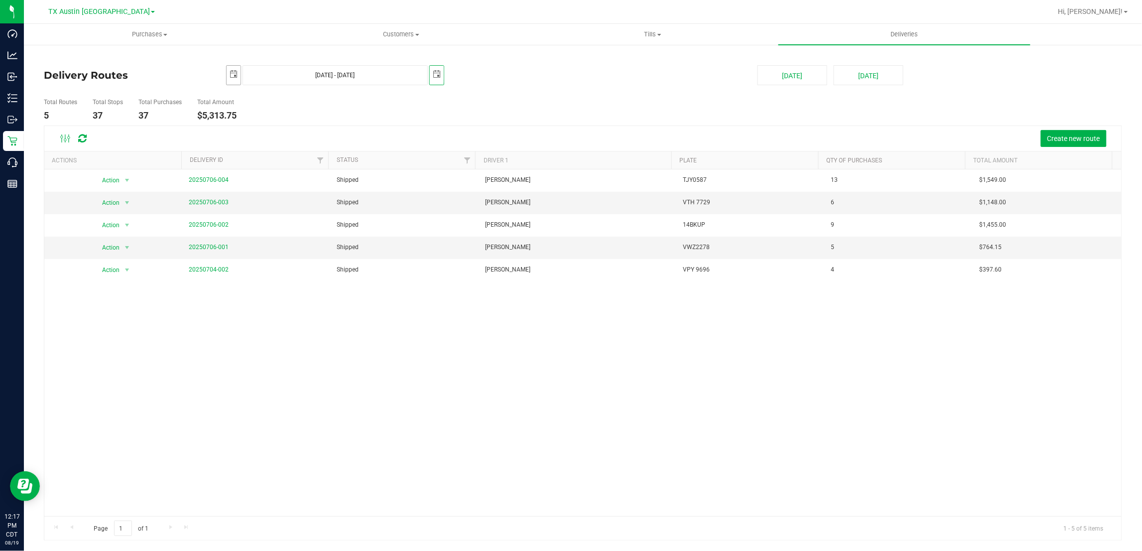
click at [230, 73] on span "select" at bounding box center [234, 74] width 8 height 8
click at [248, 148] on link "7" at bounding box center [250, 147] width 14 height 15
type input "[DATE] - [DATE]"
type input "[DATE]"
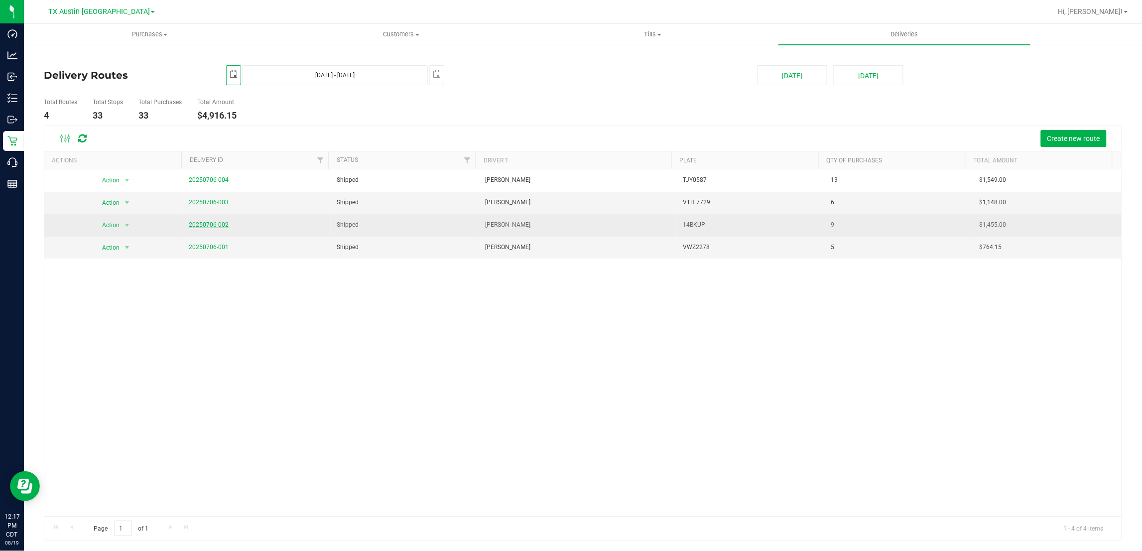
click at [205, 226] on link "20250706-002" at bounding box center [209, 224] width 40 height 7
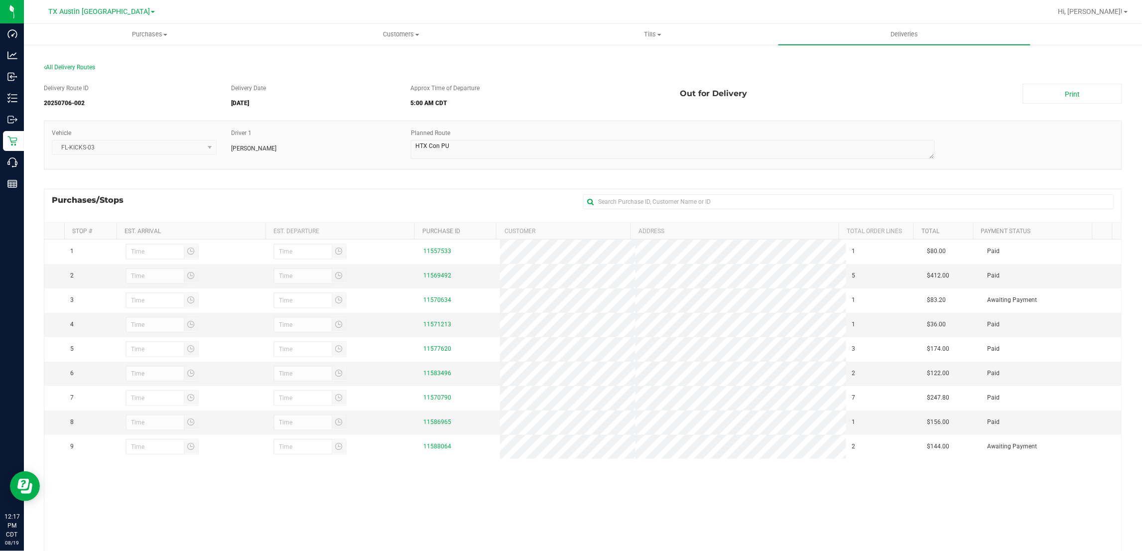
click at [86, 63] on div "All Delivery Routes" at bounding box center [583, 69] width 1079 height 13
click at [83, 66] on span "All Delivery Routes" at bounding box center [69, 67] width 51 height 7
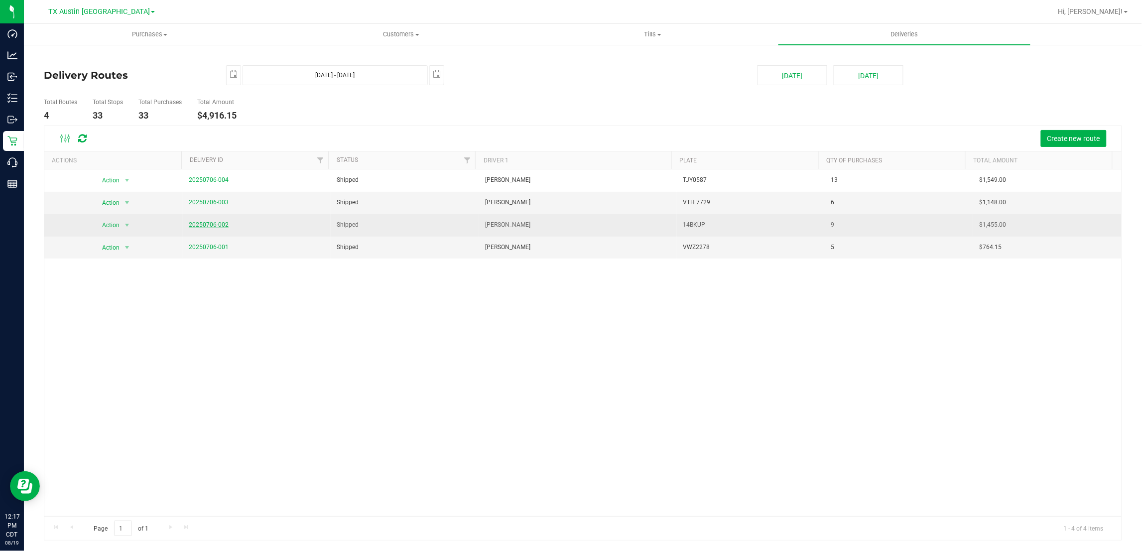
click at [213, 227] on link "20250706-002" at bounding box center [209, 224] width 40 height 7
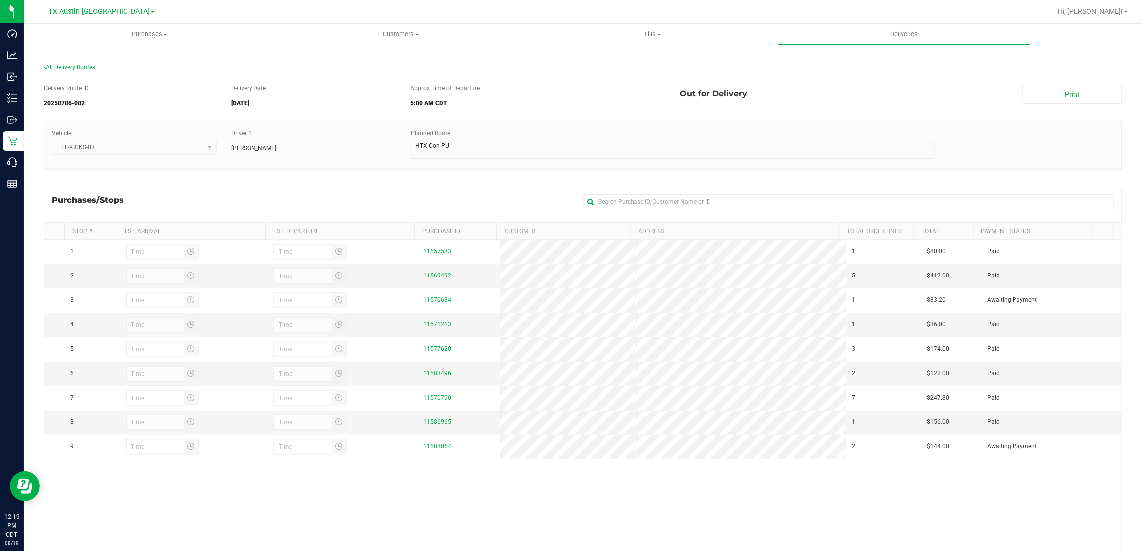
click at [469, 203] on div "Purchases/Stops + Add Purchase" at bounding box center [583, 205] width 1079 height 33
click at [69, 68] on span "All Delivery Routes" at bounding box center [69, 67] width 51 height 7
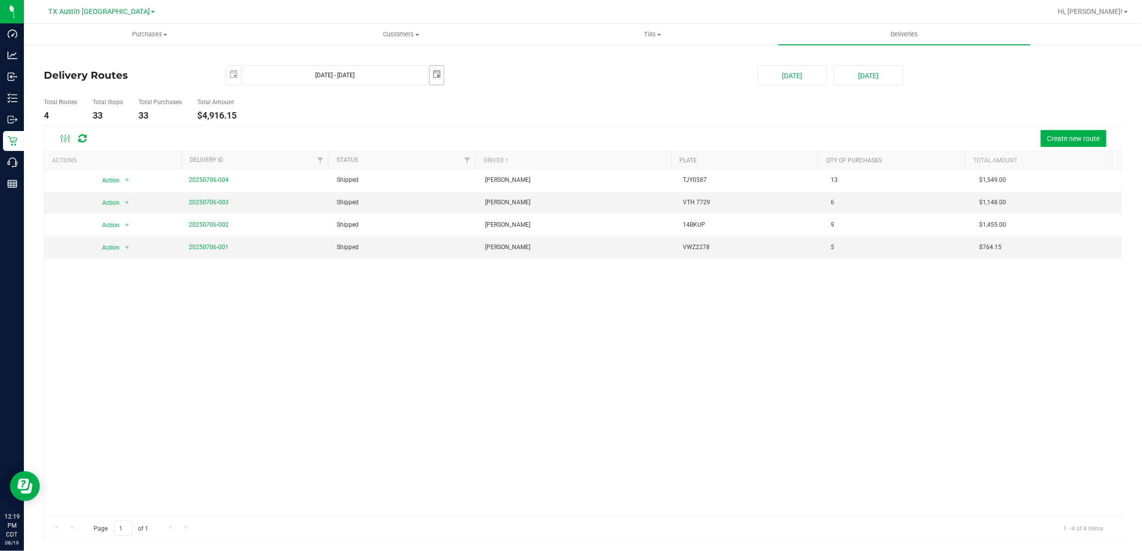
click at [439, 75] on span "select" at bounding box center [437, 74] width 8 height 8
click at [469, 147] on link "8" at bounding box center [467, 147] width 14 height 15
type input "[DATE] - [DATE]"
type input "[DATE]"
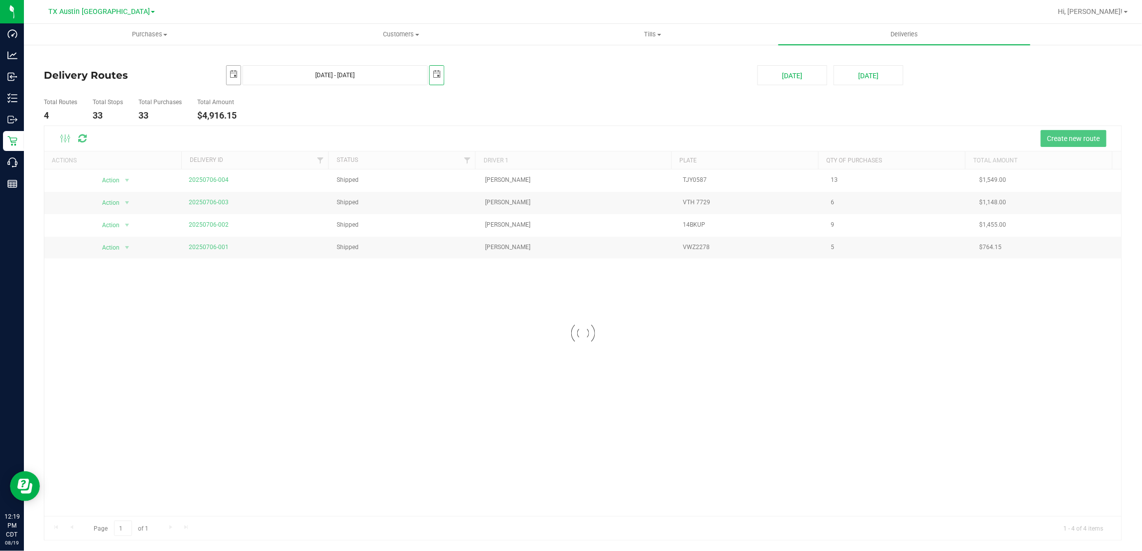
click at [231, 71] on span "select" at bounding box center [234, 74] width 8 height 8
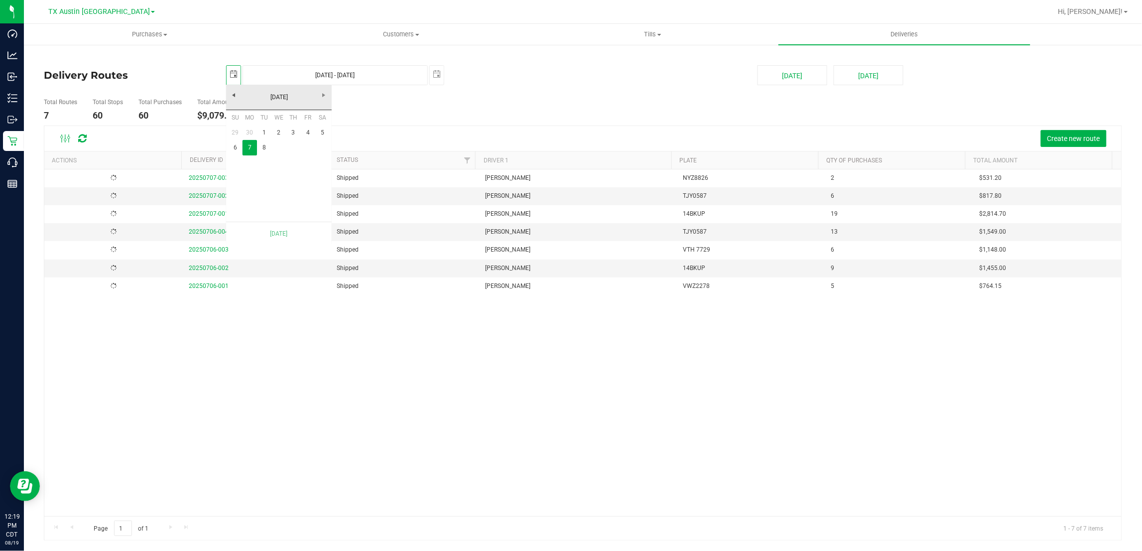
scroll to position [0, 25]
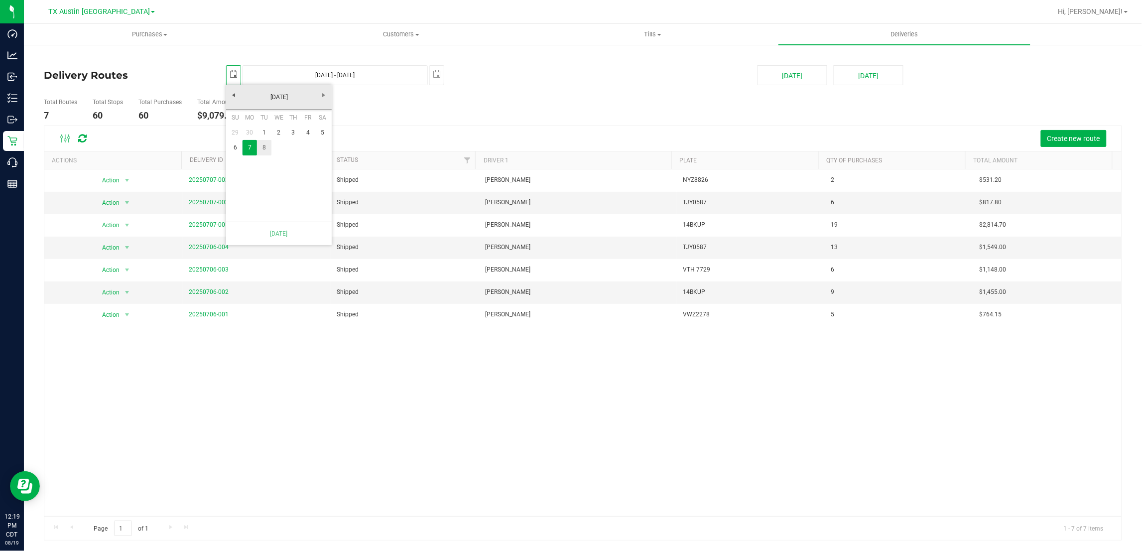
click at [265, 145] on link "8" at bounding box center [264, 147] width 14 height 15
type input "[DATE] - [DATE]"
type input "[DATE]"
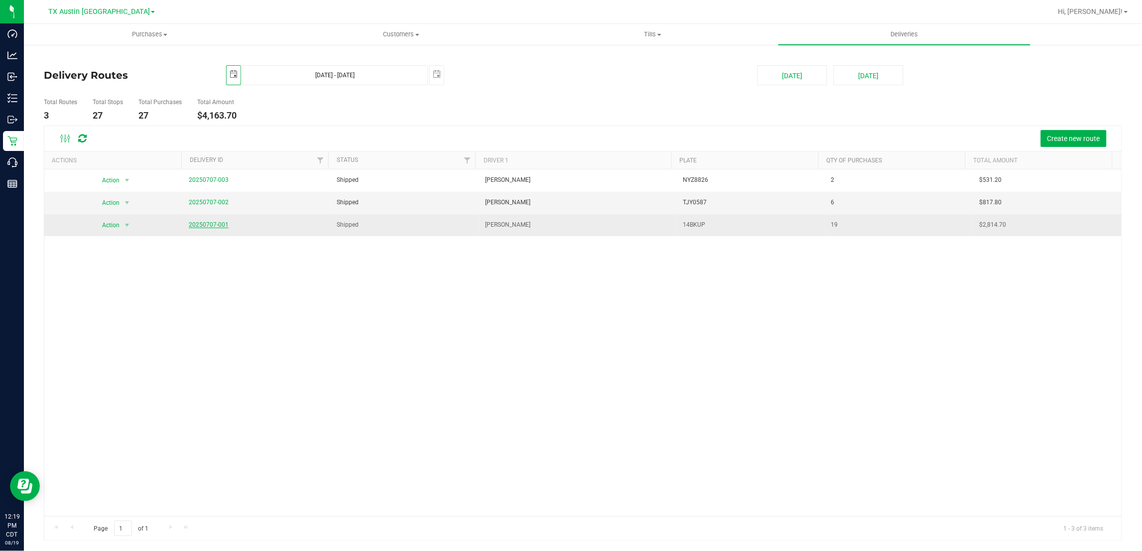
click at [206, 225] on link "20250707-001" at bounding box center [209, 224] width 40 height 7
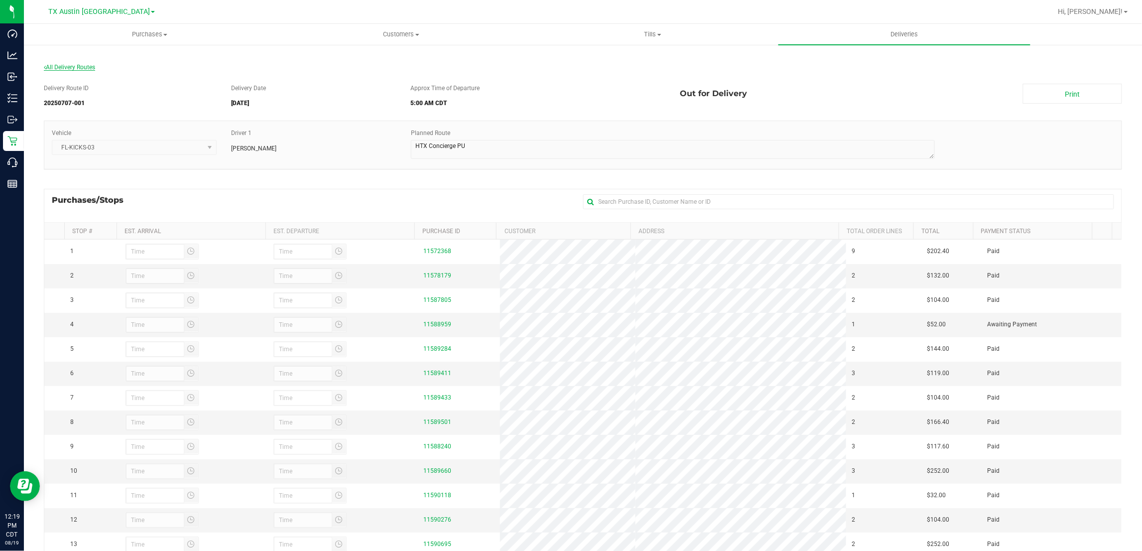
click at [76, 64] on span "All Delivery Routes" at bounding box center [69, 67] width 51 height 7
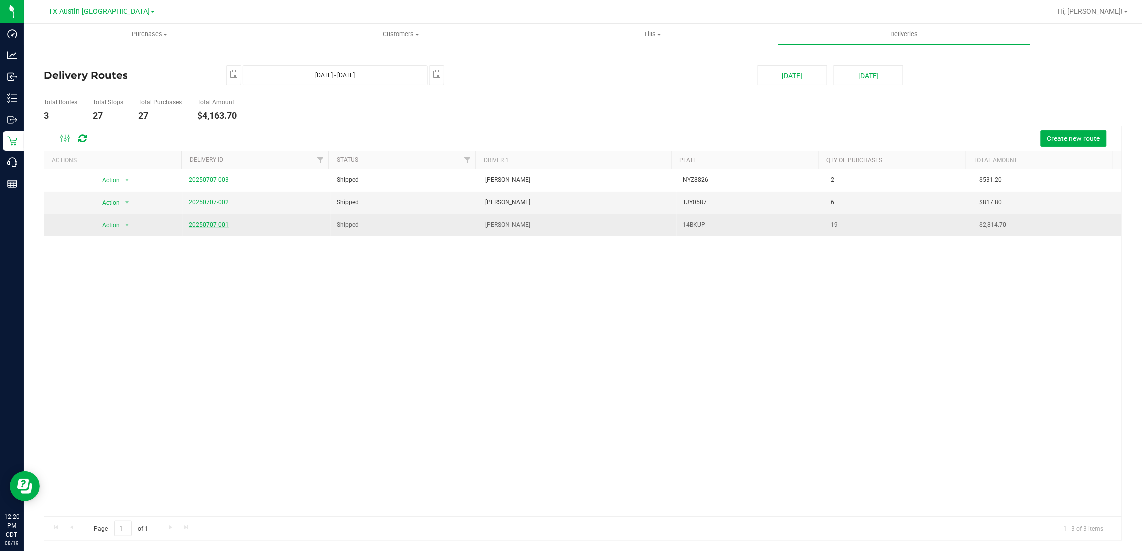
click at [203, 225] on link "20250707-001" at bounding box center [209, 224] width 40 height 7
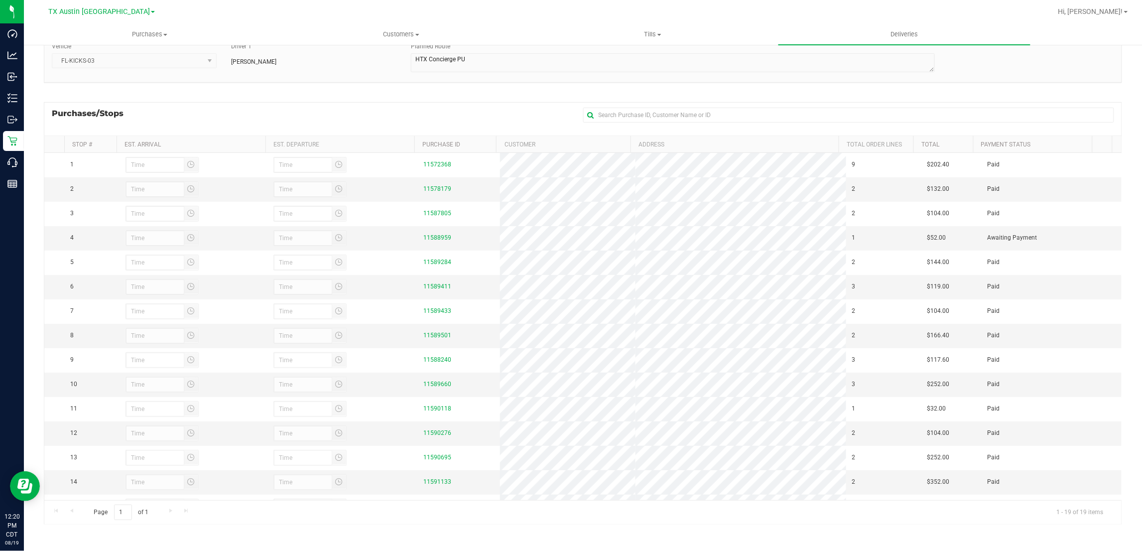
click at [397, 106] on div "Purchases/Stops + Add Purchase" at bounding box center [583, 118] width 1079 height 33
click at [396, 106] on div "Purchases/Stops + Add Purchase" at bounding box center [583, 118] width 1079 height 33
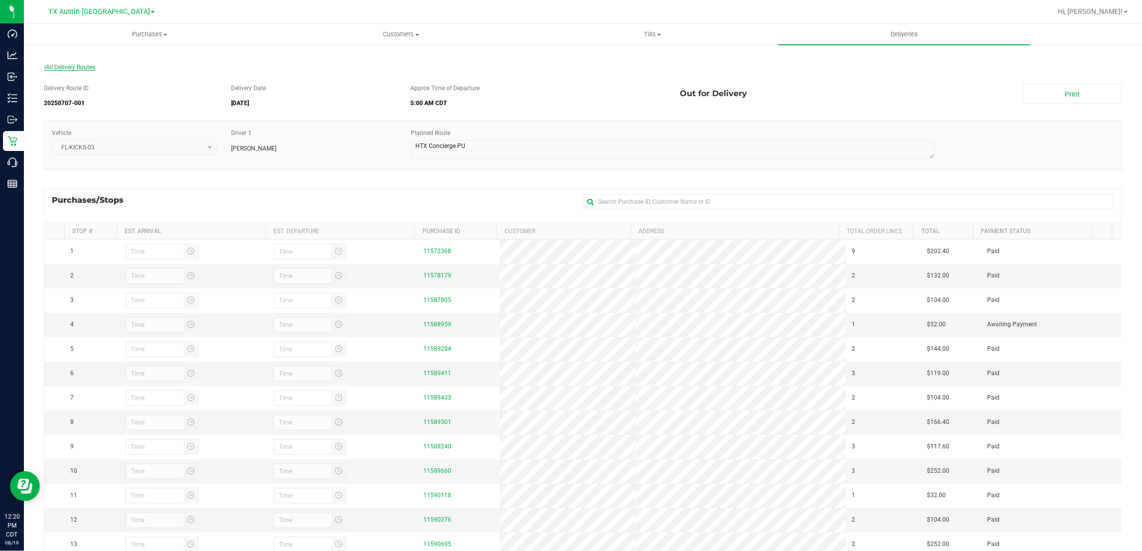
click at [56, 66] on span "All Delivery Routes" at bounding box center [69, 67] width 51 height 7
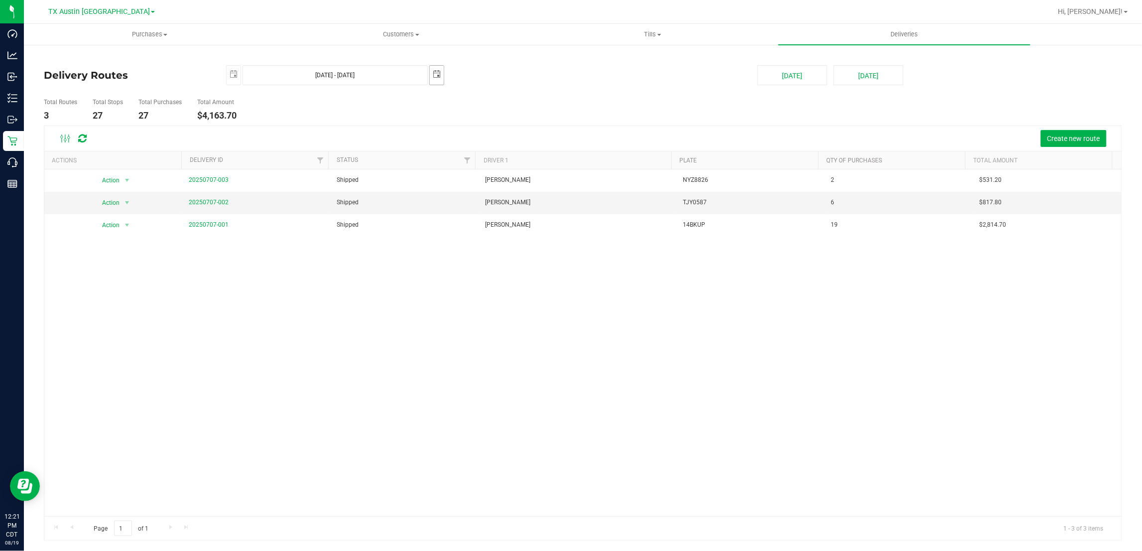
click at [433, 75] on span "select" at bounding box center [437, 74] width 8 height 8
click at [480, 146] on link "9" at bounding box center [482, 147] width 14 height 15
type input "[DATE] - [DATE]"
type input "[DATE]"
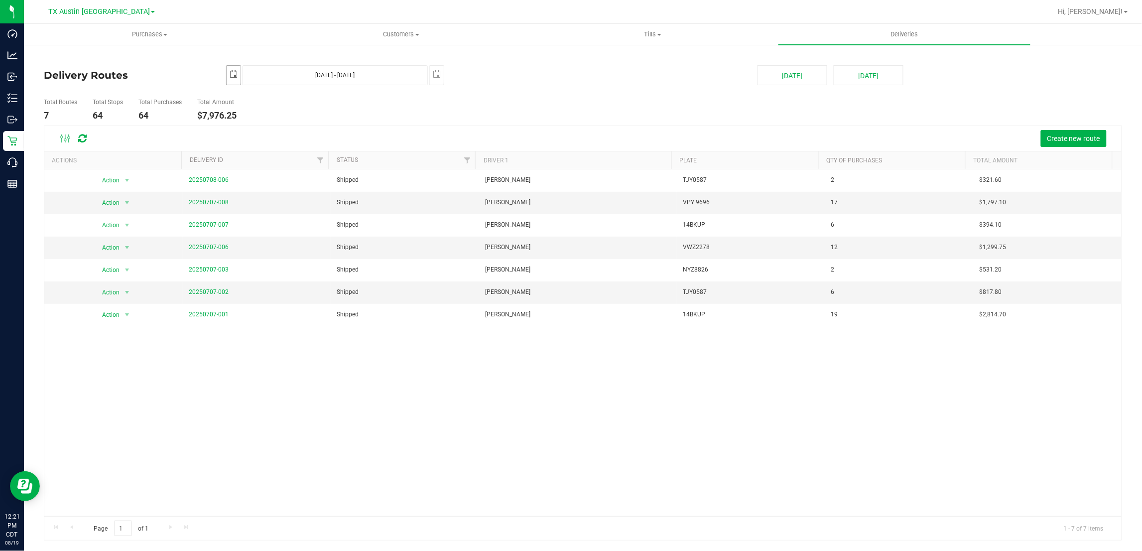
click at [226, 71] on span "[DATE]" at bounding box center [233, 75] width 15 height 20
click at [230, 73] on span "select" at bounding box center [234, 74] width 8 height 8
click at [277, 147] on link "9" at bounding box center [279, 147] width 14 height 15
type input "[DATE] - [DATE]"
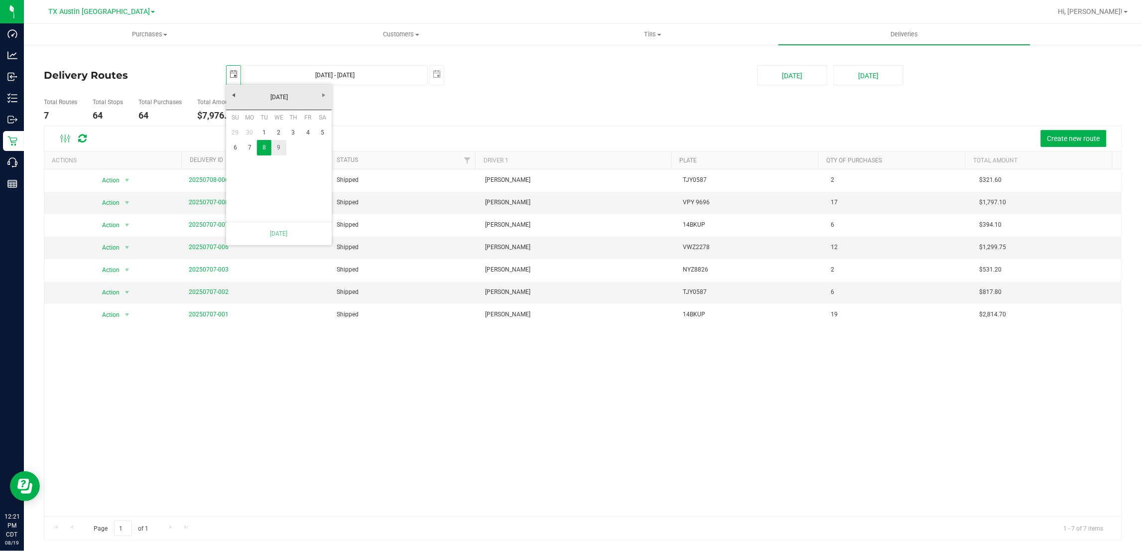
type input "[DATE]"
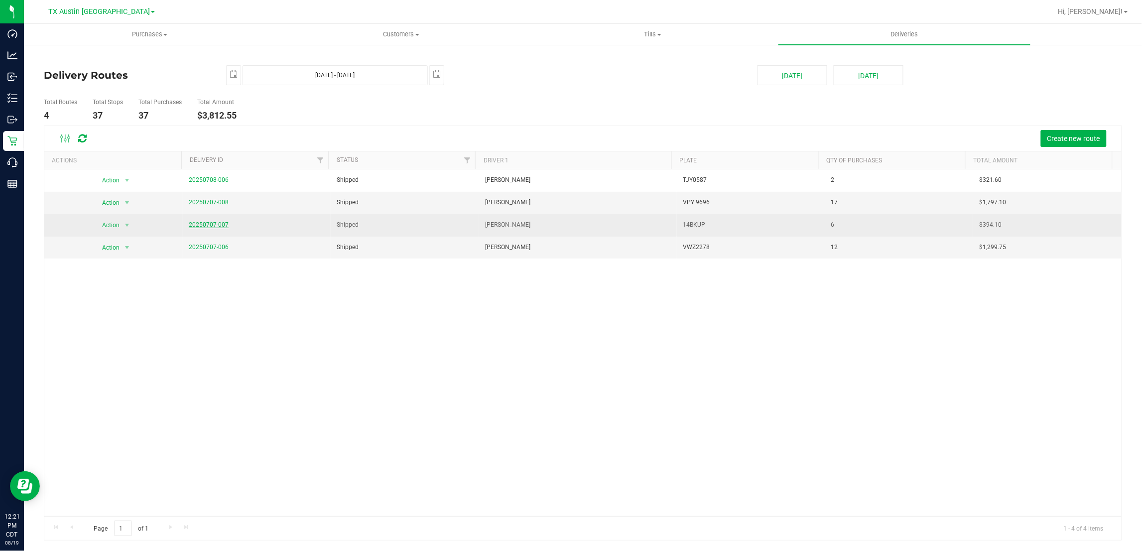
click at [217, 227] on link "20250707-007" at bounding box center [209, 224] width 40 height 7
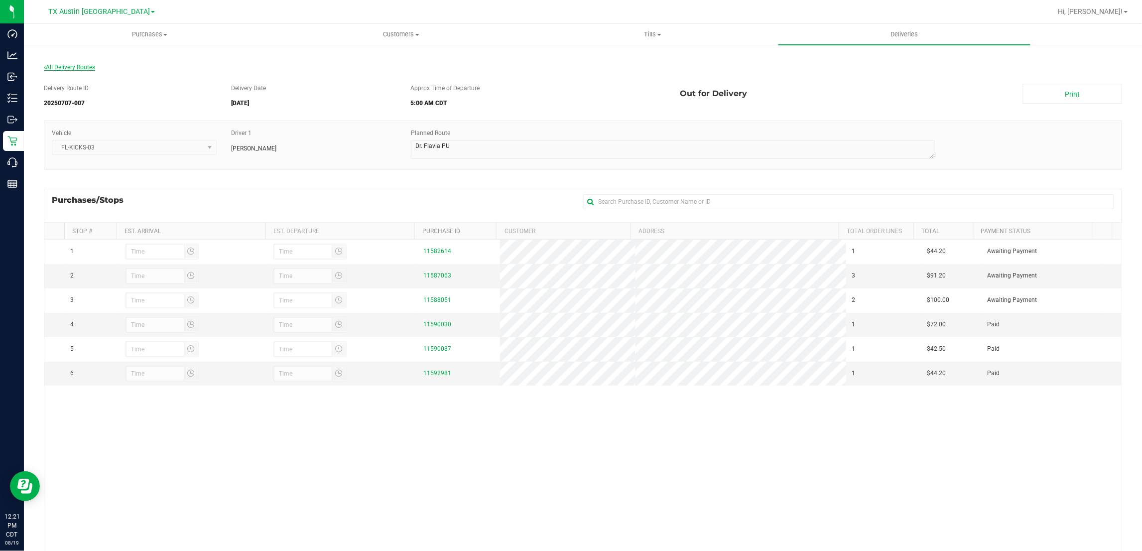
click at [59, 66] on span "All Delivery Routes" at bounding box center [69, 67] width 51 height 7
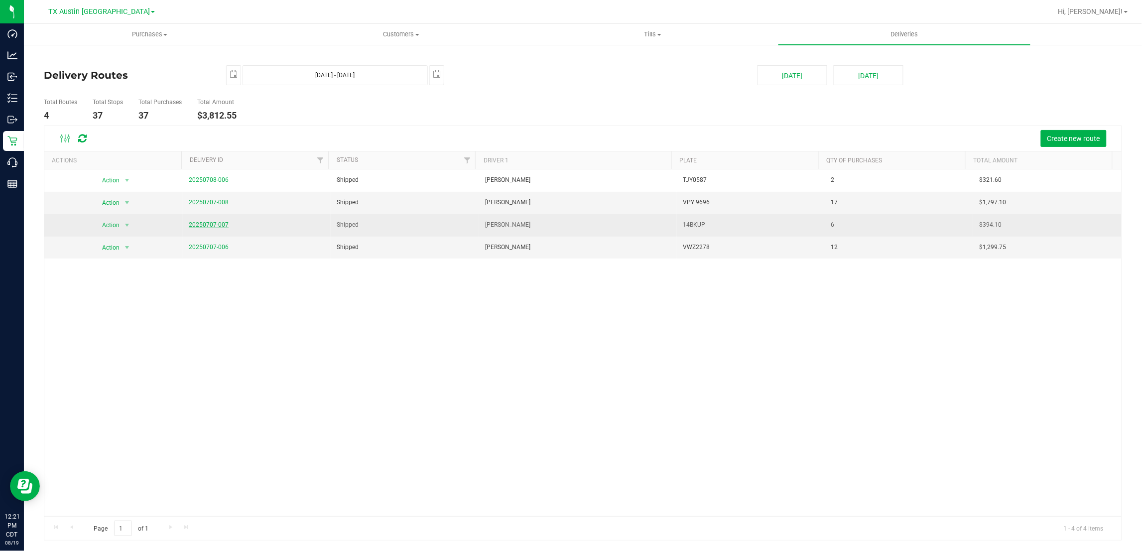
click at [200, 227] on link "20250707-007" at bounding box center [209, 224] width 40 height 7
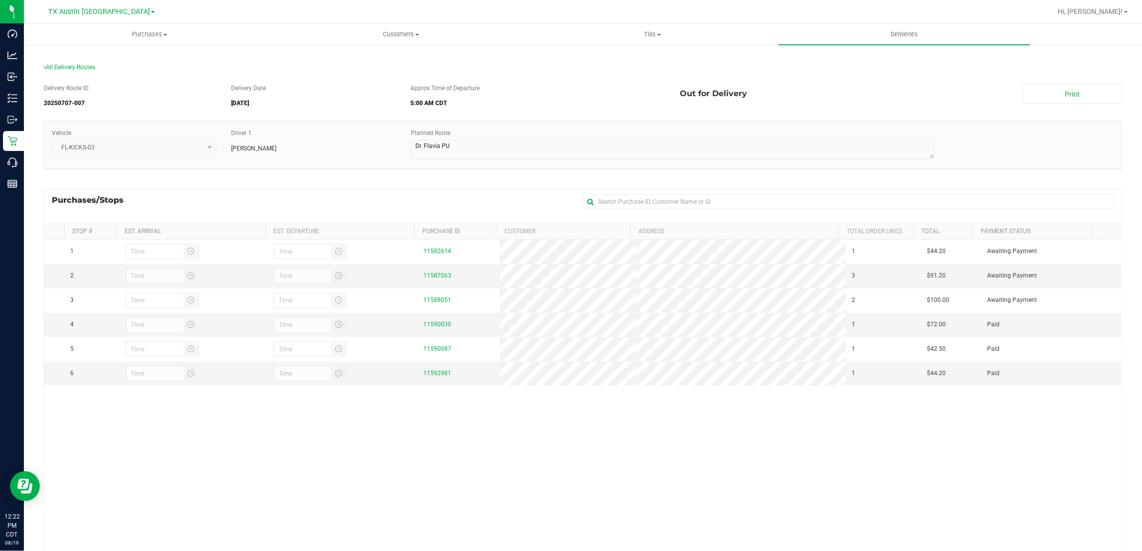
click at [336, 198] on div "Purchases/Stops + Add Purchase" at bounding box center [583, 205] width 1079 height 33
click at [80, 63] on div "All Delivery Routes" at bounding box center [583, 69] width 1079 height 13
click at [78, 69] on span "All Delivery Routes" at bounding box center [69, 67] width 51 height 7
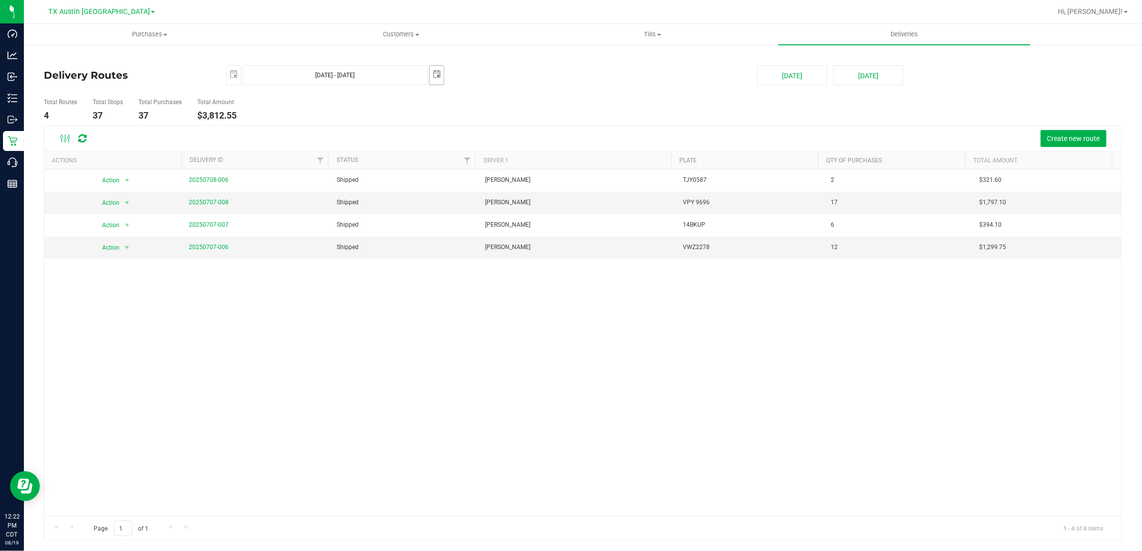
click at [439, 77] on span "select" at bounding box center [437, 74] width 8 height 8
click at [496, 148] on link "10" at bounding box center [496, 147] width 14 height 15
type input "[DATE] - [DATE]"
type input "[DATE]"
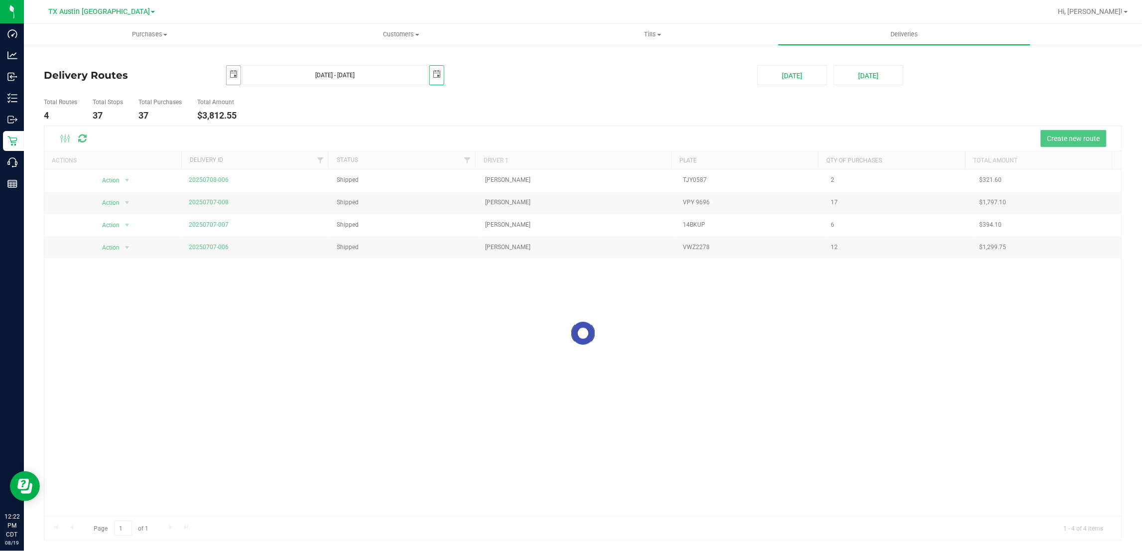
click at [232, 73] on span "select" at bounding box center [234, 74] width 8 height 8
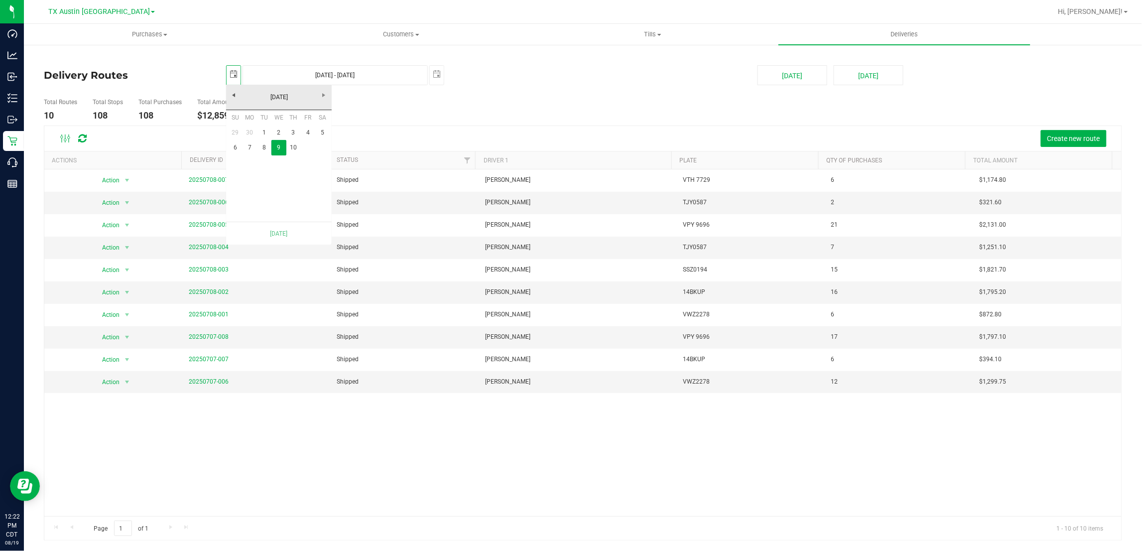
scroll to position [0, 25]
click at [296, 150] on link "10" at bounding box center [293, 147] width 14 height 15
type input "[DATE] - [DATE]"
type input "[DATE]"
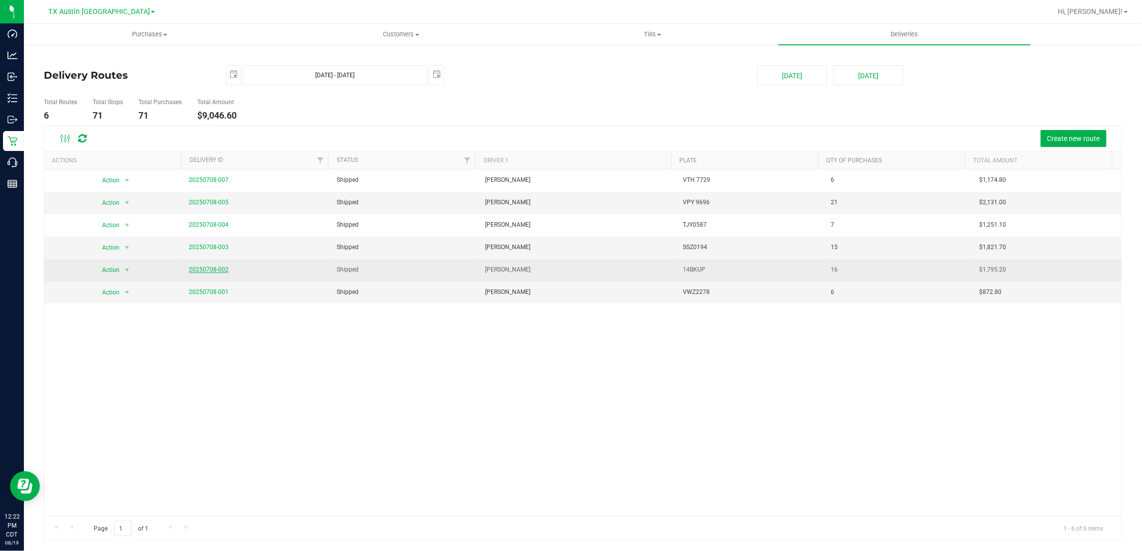
click at [222, 270] on link "20250708-002" at bounding box center [209, 269] width 40 height 7
click at [205, 272] on link "20250708-002" at bounding box center [209, 269] width 40 height 7
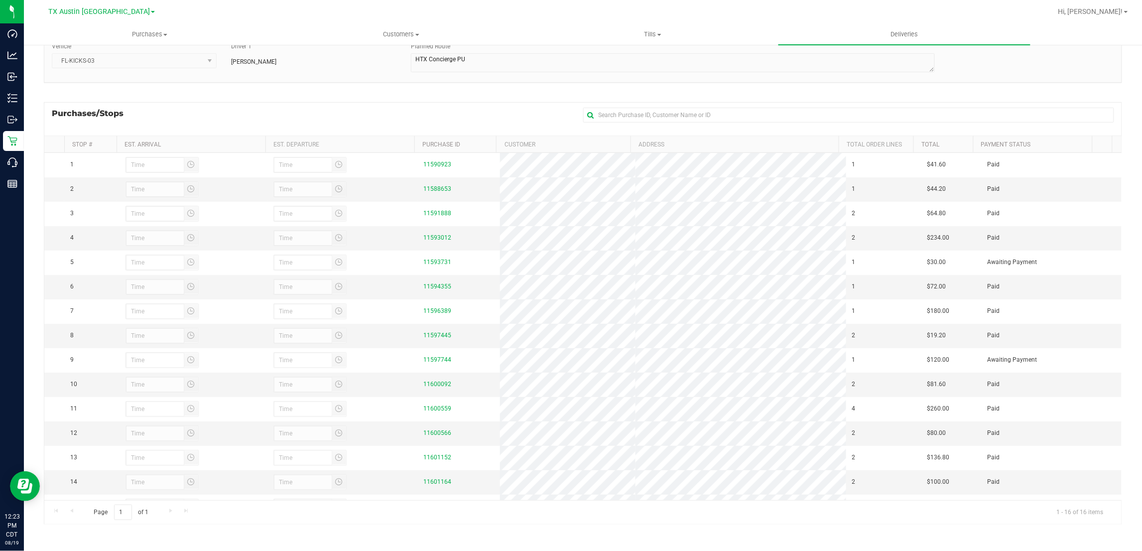
click at [434, 120] on div "Purchases/Stops + Add Purchase" at bounding box center [583, 118] width 1079 height 33
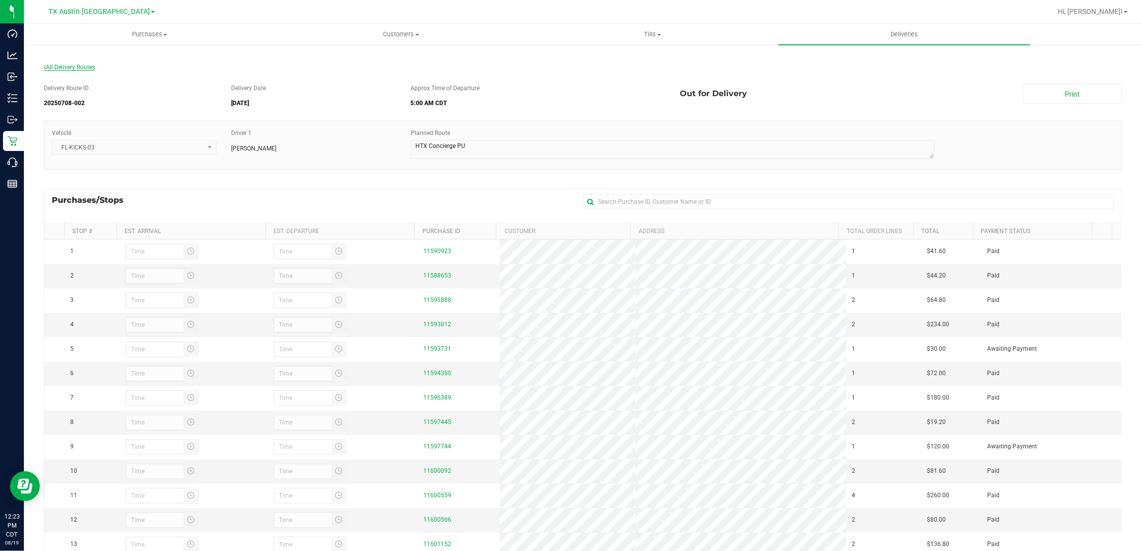
click at [84, 66] on span "All Delivery Routes" at bounding box center [69, 67] width 51 height 7
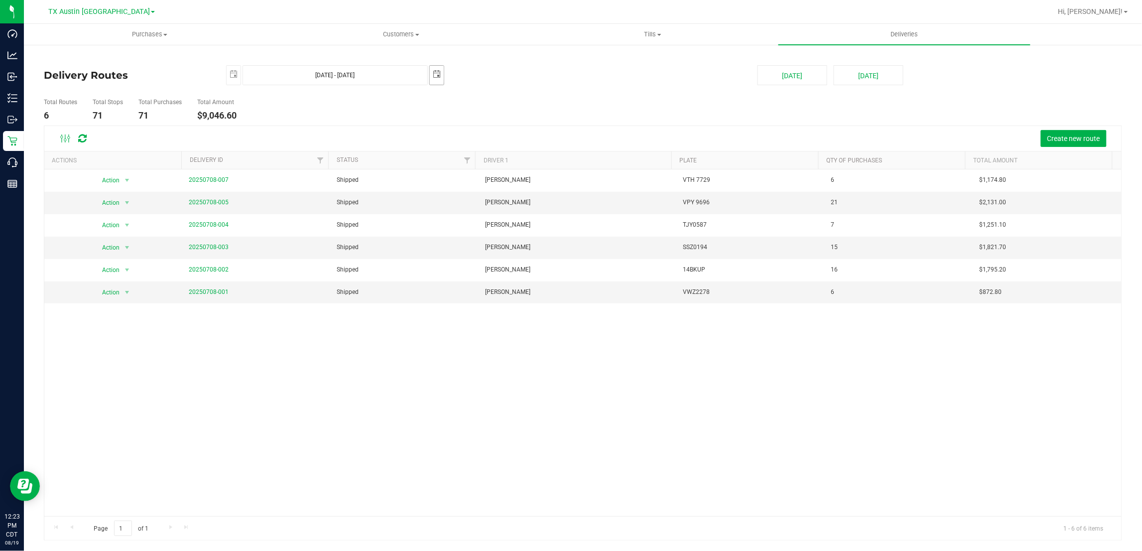
click at [442, 71] on span "select" at bounding box center [437, 74] width 14 height 17
click at [512, 145] on link "11" at bounding box center [511, 147] width 14 height 15
type input "[DATE] - [DATE]"
type input "[DATE]"
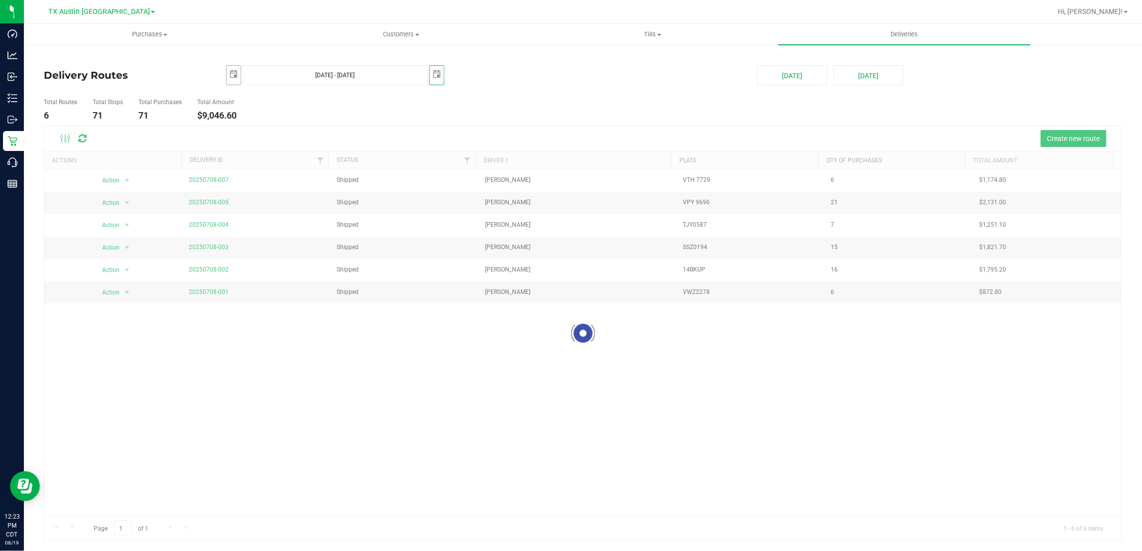
click at [235, 73] on span "select" at bounding box center [234, 74] width 8 height 8
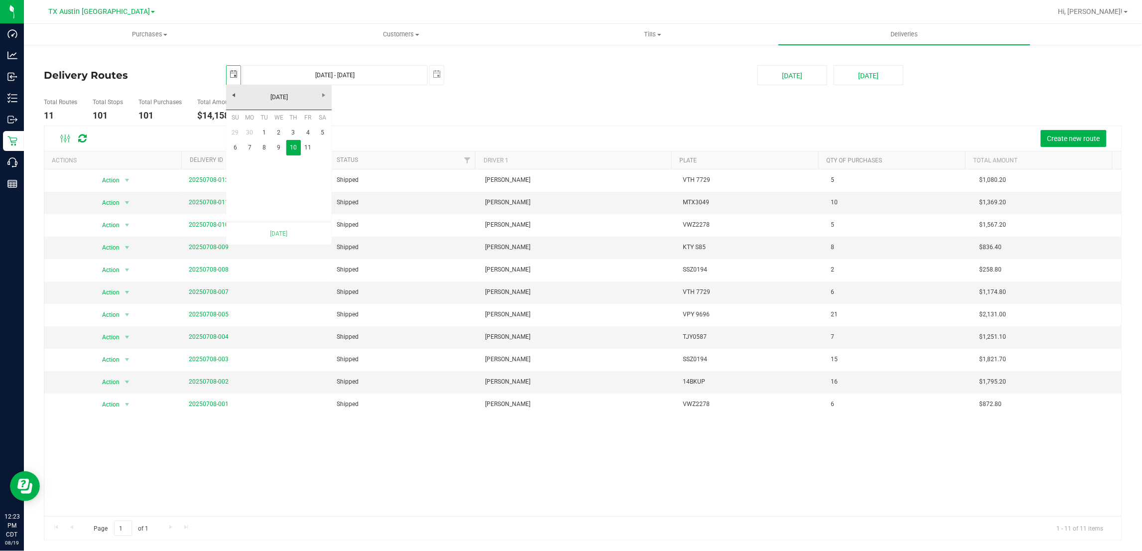
scroll to position [0, 25]
click at [306, 144] on link "11" at bounding box center [308, 147] width 14 height 15
type input "[DATE] - [DATE]"
type input "[DATE]"
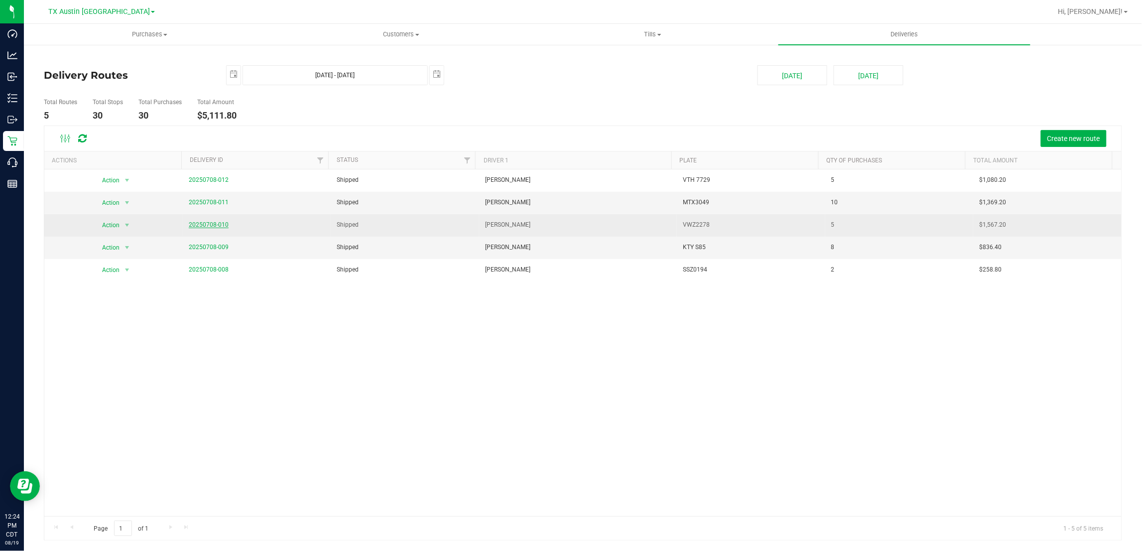
click at [215, 225] on link "20250708-010" at bounding box center [209, 224] width 40 height 7
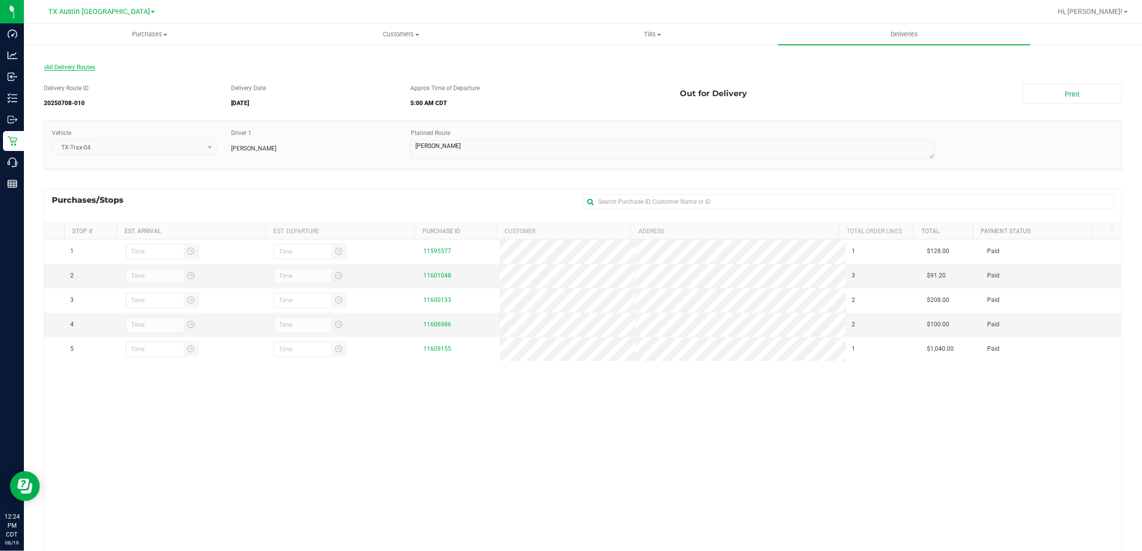
click at [78, 67] on span "All Delivery Routes" at bounding box center [69, 67] width 51 height 7
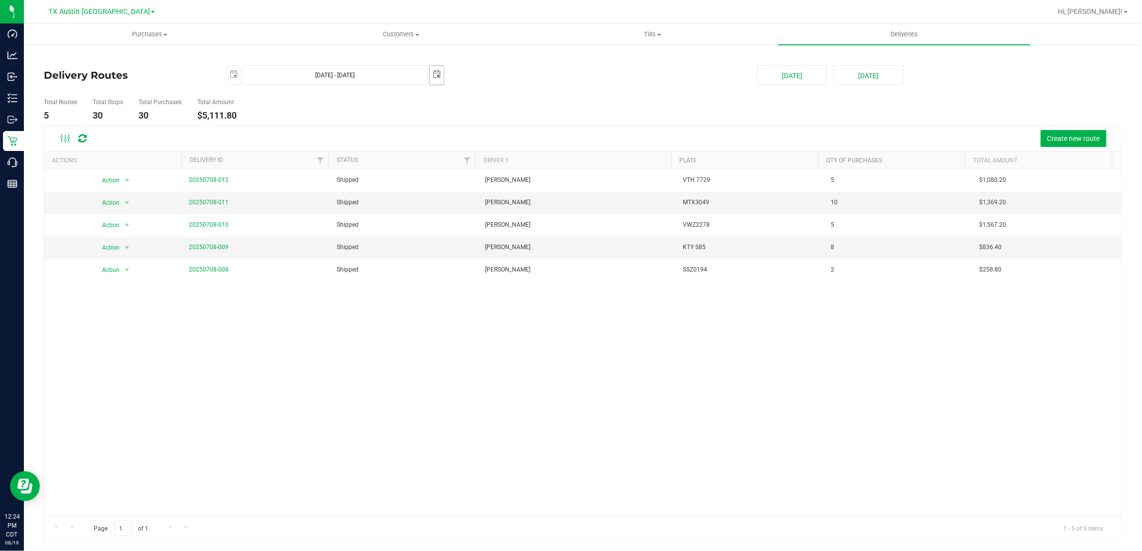
click at [438, 74] on span "select" at bounding box center [437, 74] width 8 height 8
click at [525, 148] on link "12" at bounding box center [526, 147] width 14 height 15
type input "[DATE] - [DATE]"
type input "[DATE]"
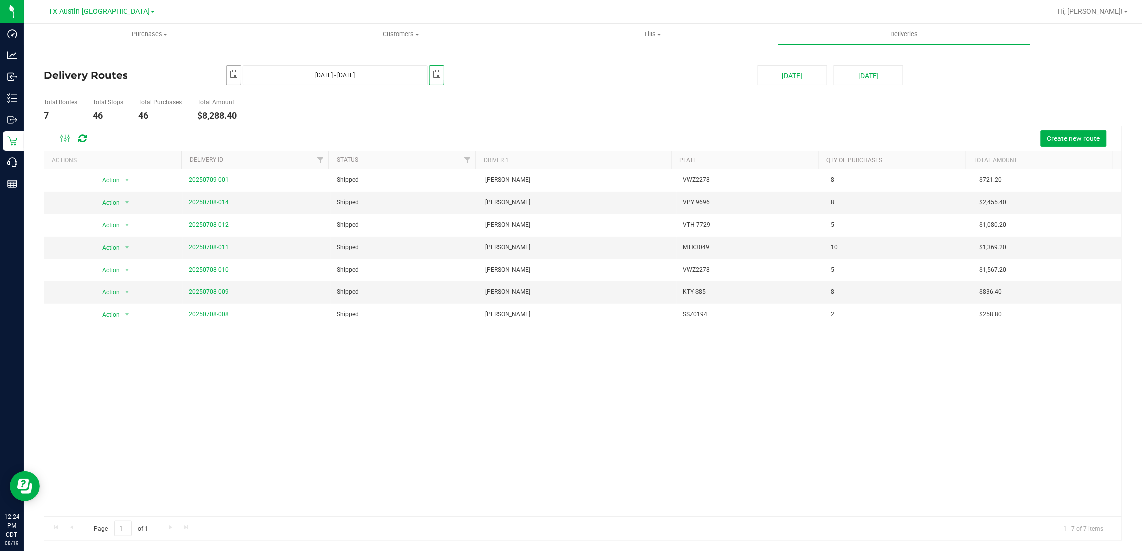
click at [234, 72] on span "select" at bounding box center [234, 74] width 8 height 8
click at [322, 145] on link "12" at bounding box center [322, 147] width 14 height 15
type input "[DATE] - [DATE]"
type input "[DATE]"
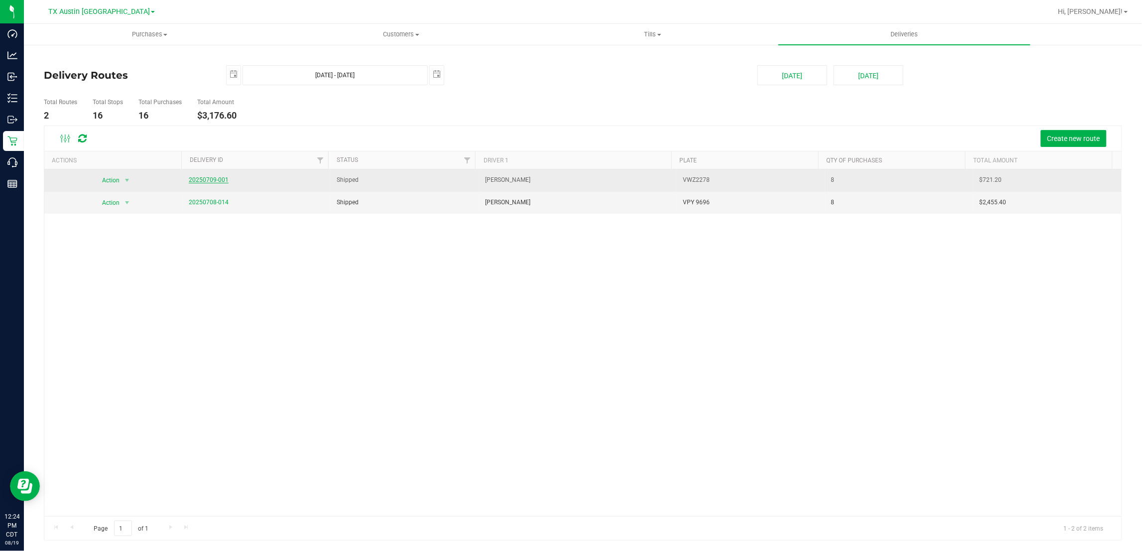
click at [193, 180] on link "20250709-001" at bounding box center [209, 179] width 40 height 7
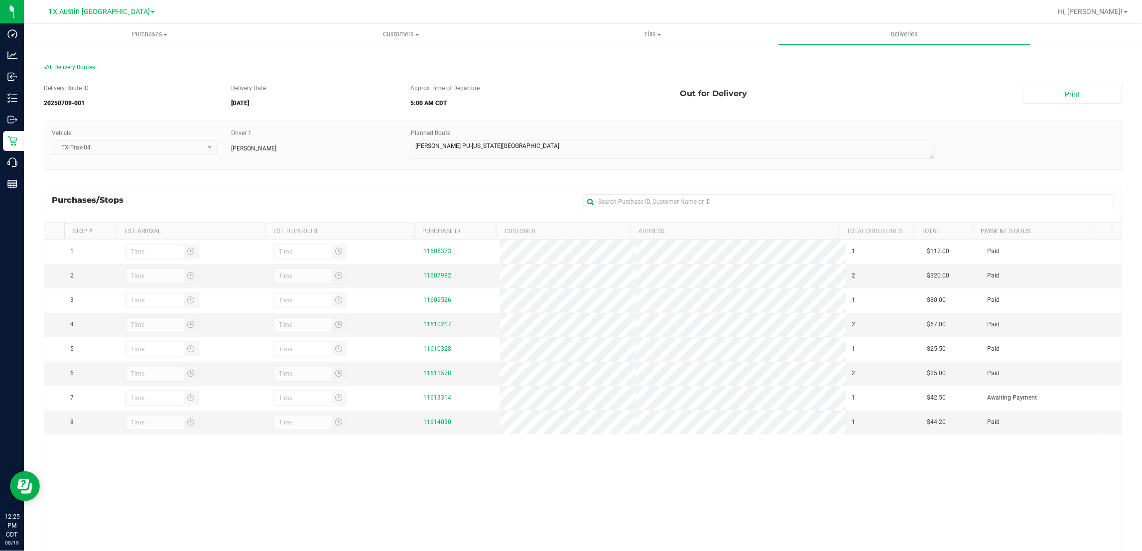
drag, startPoint x: 476, startPoint y: 205, endPoint x: 417, endPoint y: 200, distance: 59.5
click at [475, 205] on div "Purchases/Stops + Add Purchase" at bounding box center [583, 205] width 1079 height 33
click at [81, 63] on div "All Delivery Routes" at bounding box center [583, 69] width 1079 height 13
click at [70, 66] on span "All Delivery Routes" at bounding box center [69, 67] width 51 height 7
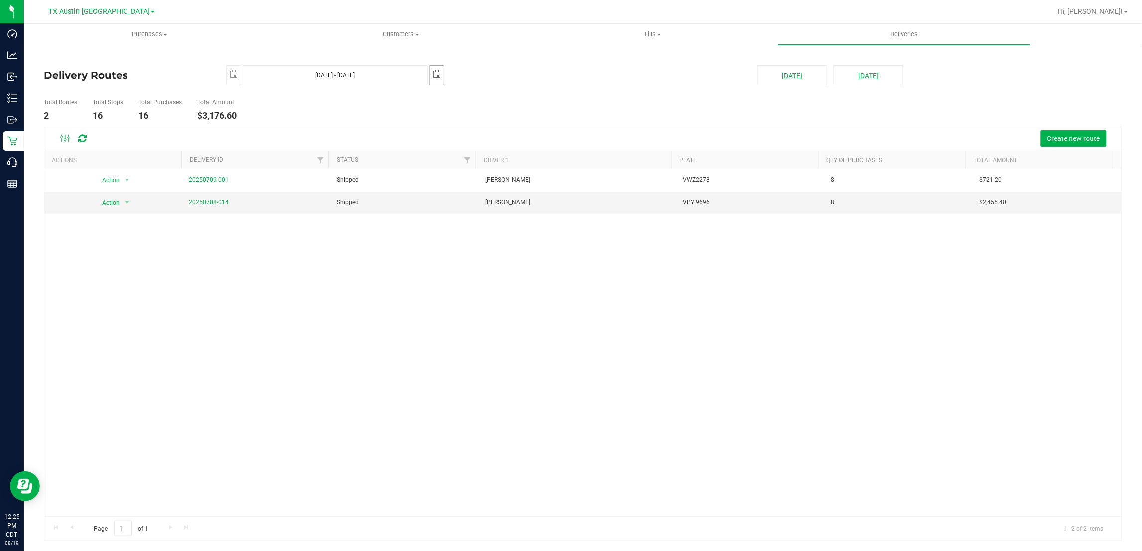
click at [437, 74] on span "select" at bounding box center [437, 74] width 8 height 8
click at [451, 164] on link "14" at bounding box center [453, 162] width 14 height 15
type input "[DATE] - [DATE]"
type input "[DATE]"
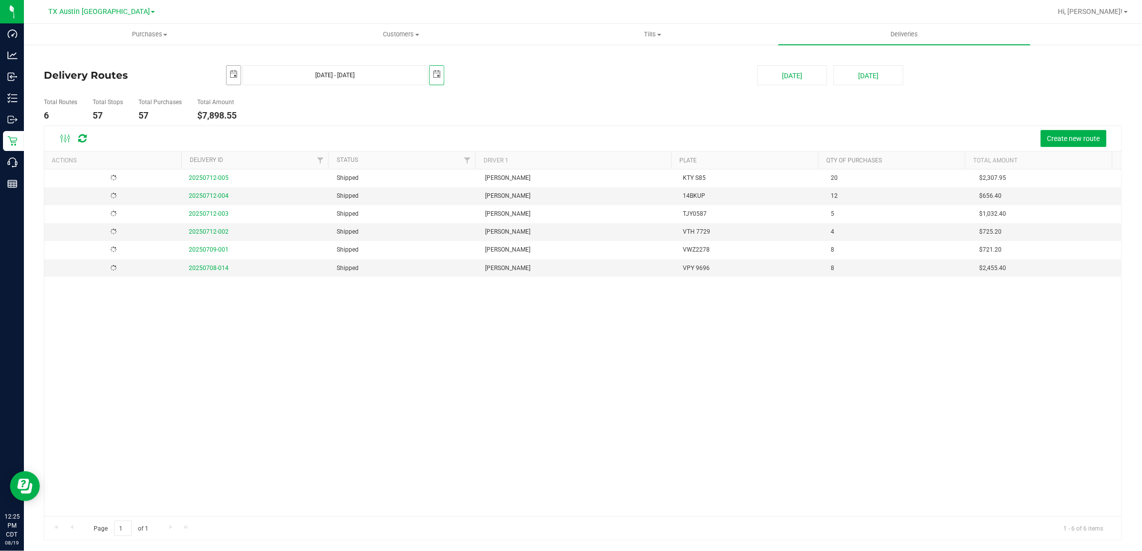
click at [236, 73] on span "select" at bounding box center [234, 74] width 8 height 8
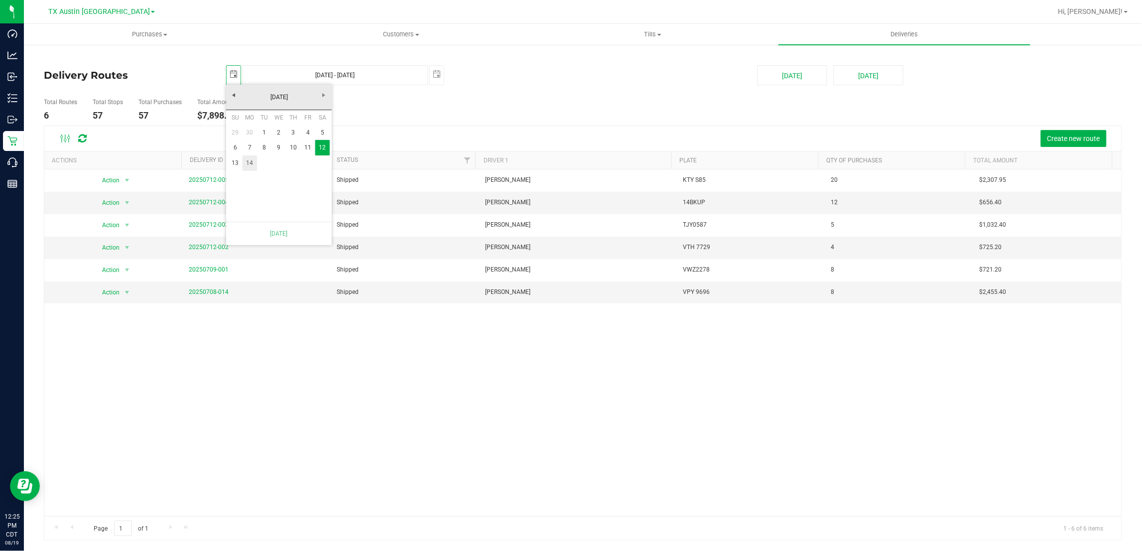
click at [251, 162] on link "14" at bounding box center [250, 162] width 14 height 15
type input "[DATE] - [DATE]"
type input "[DATE]"
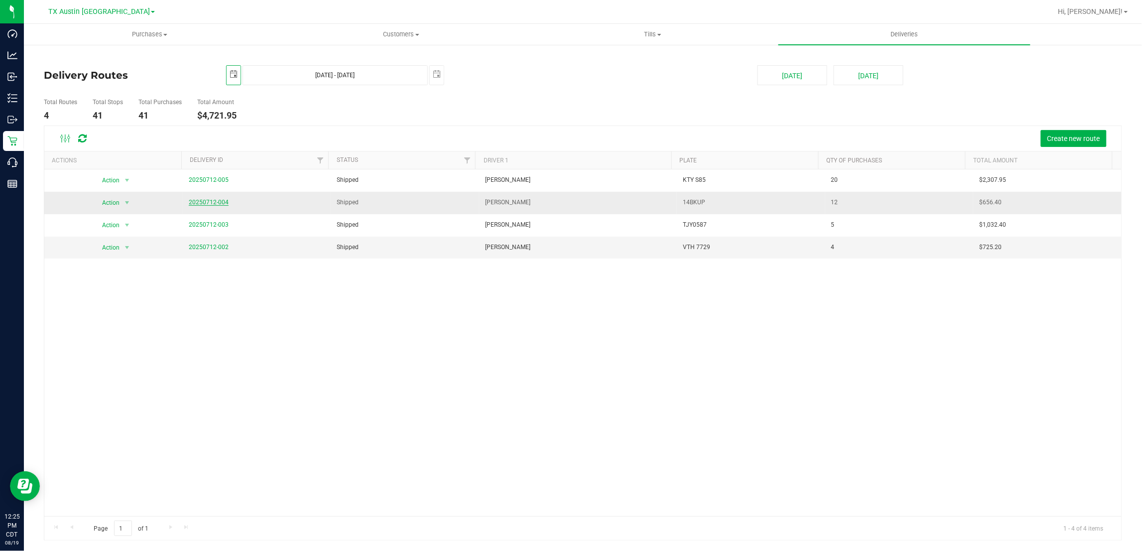
click at [222, 200] on link "20250712-004" at bounding box center [209, 202] width 40 height 7
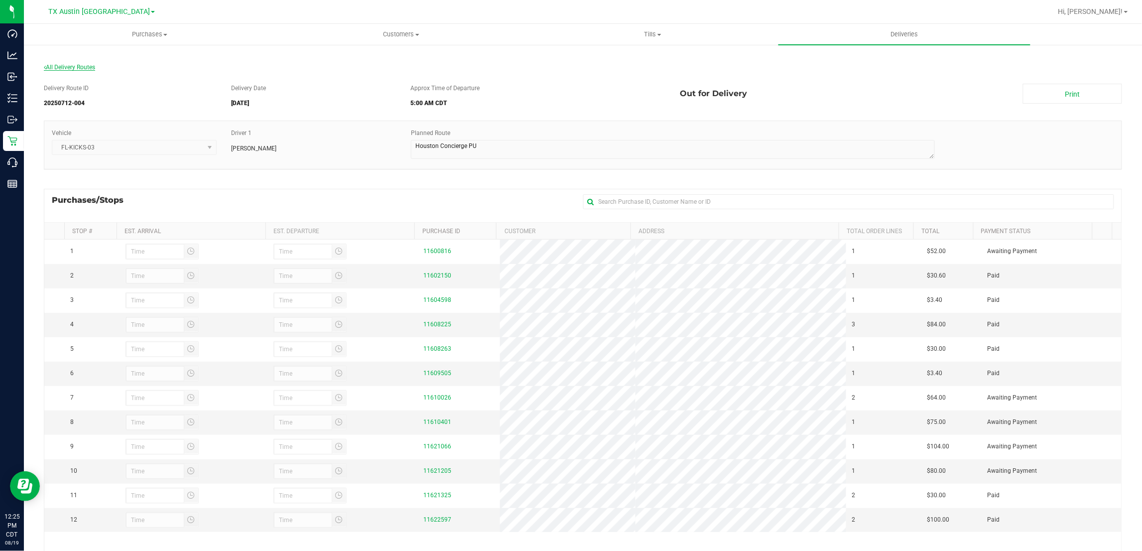
click at [65, 70] on span "All Delivery Routes" at bounding box center [69, 67] width 51 height 7
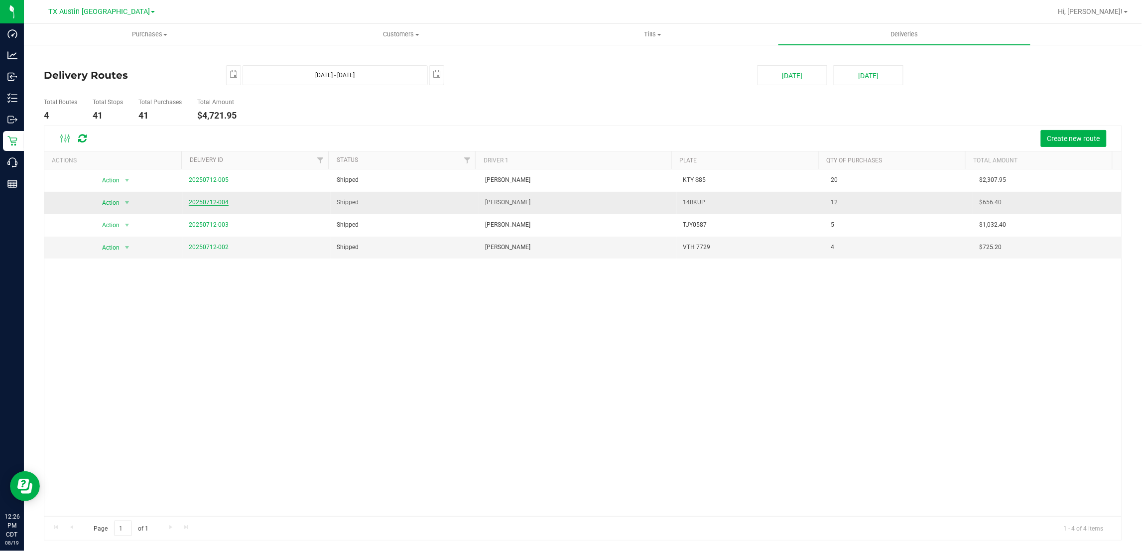
click at [197, 203] on link "20250712-004" at bounding box center [209, 202] width 40 height 7
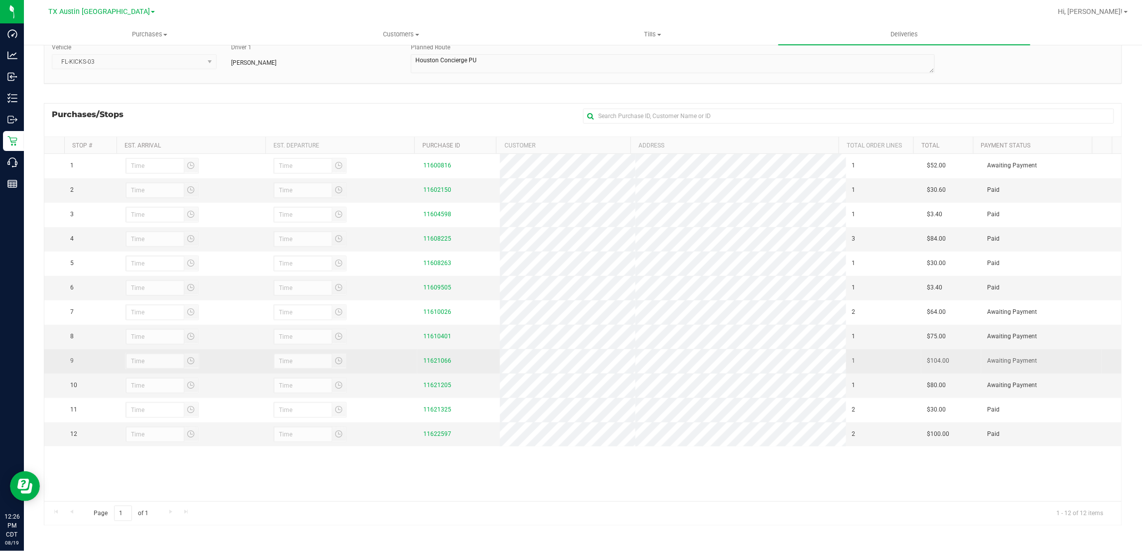
scroll to position [87, 0]
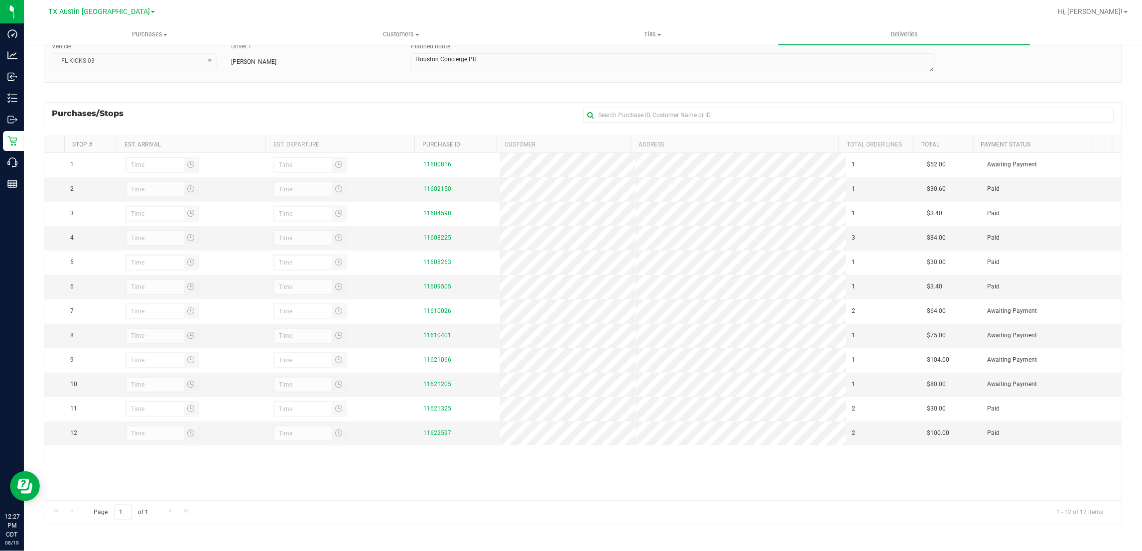
click at [473, 102] on div "Purchases/Stops + Add Purchase" at bounding box center [583, 118] width 1079 height 33
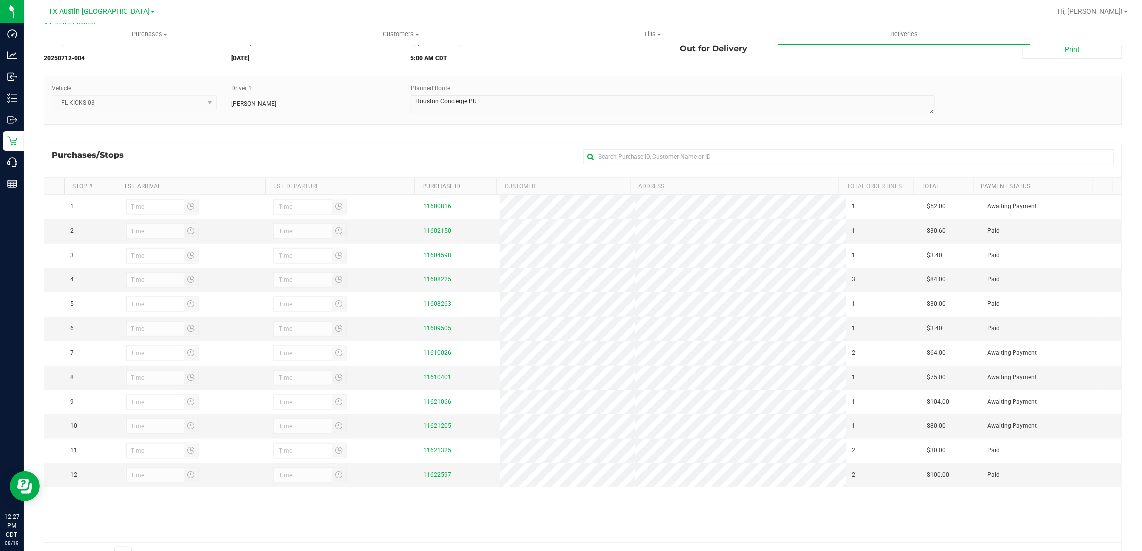
scroll to position [0, 0]
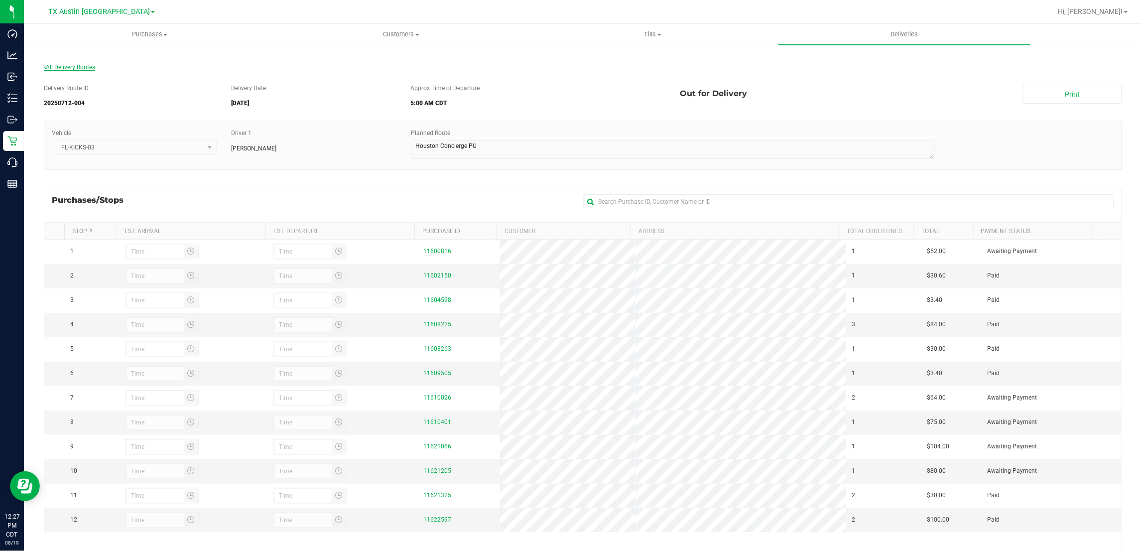
click at [73, 67] on span "All Delivery Routes" at bounding box center [69, 67] width 51 height 7
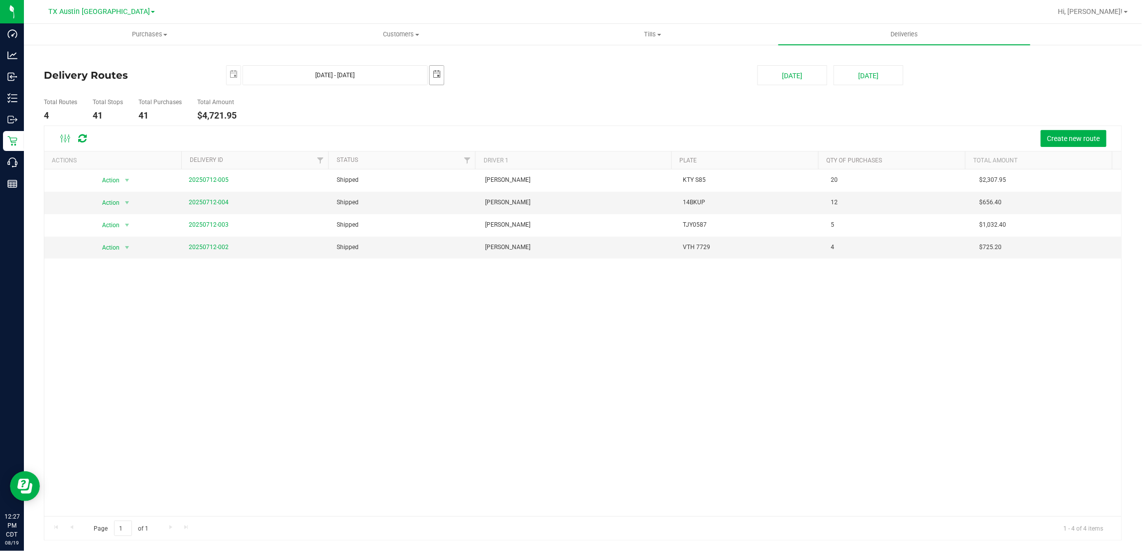
click at [436, 73] on span "select" at bounding box center [437, 74] width 8 height 8
click at [468, 163] on link "15" at bounding box center [467, 161] width 14 height 15
type input "[DATE] - [DATE]"
type input "[DATE]"
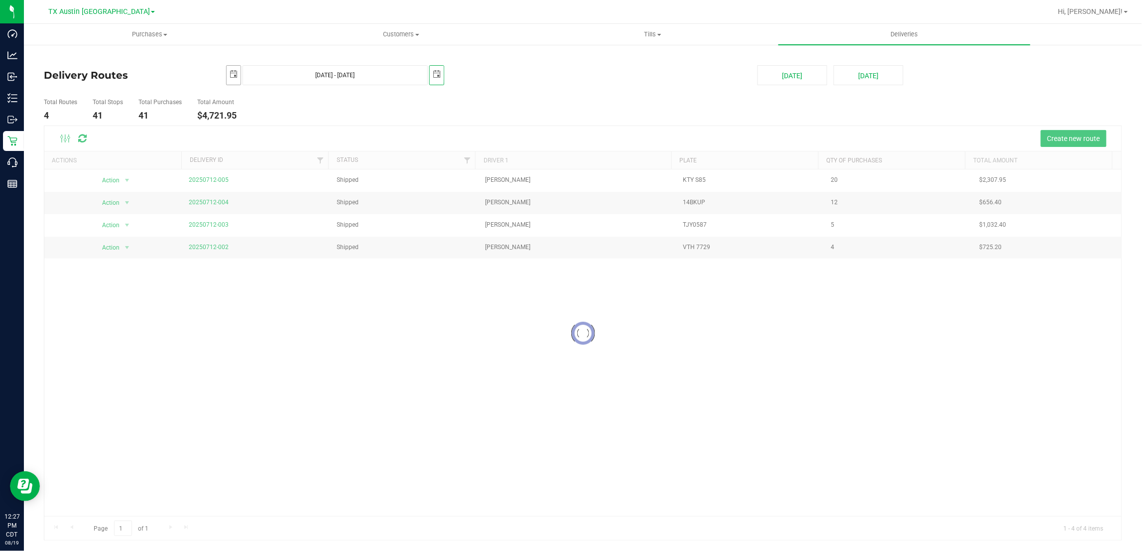
click at [235, 74] on span "select" at bounding box center [234, 74] width 8 height 8
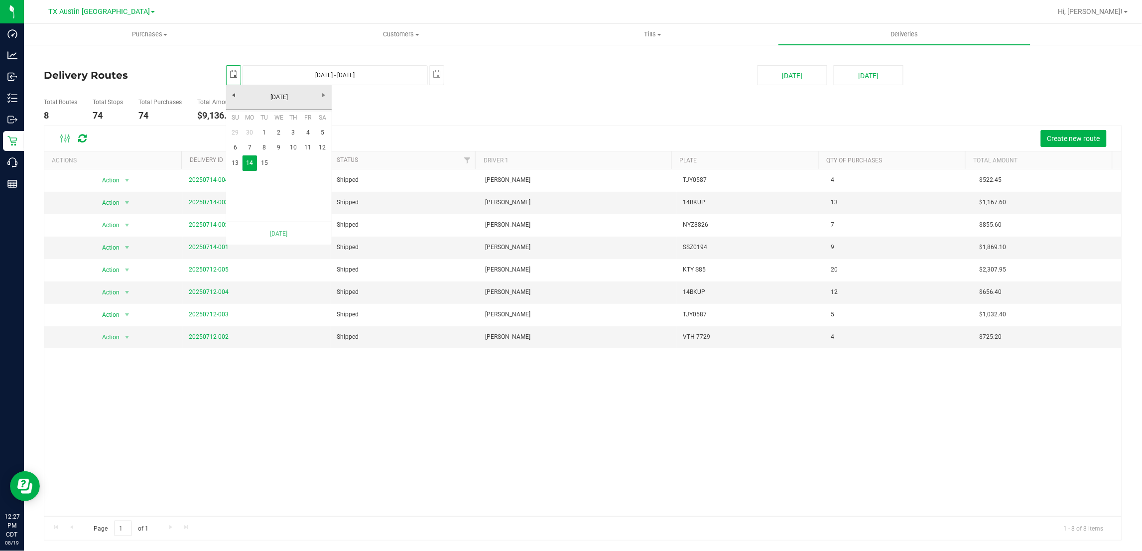
scroll to position [0, 25]
click at [268, 160] on link "15" at bounding box center [264, 162] width 14 height 15
type input "[DATE] - [DATE]"
type input "[DATE]"
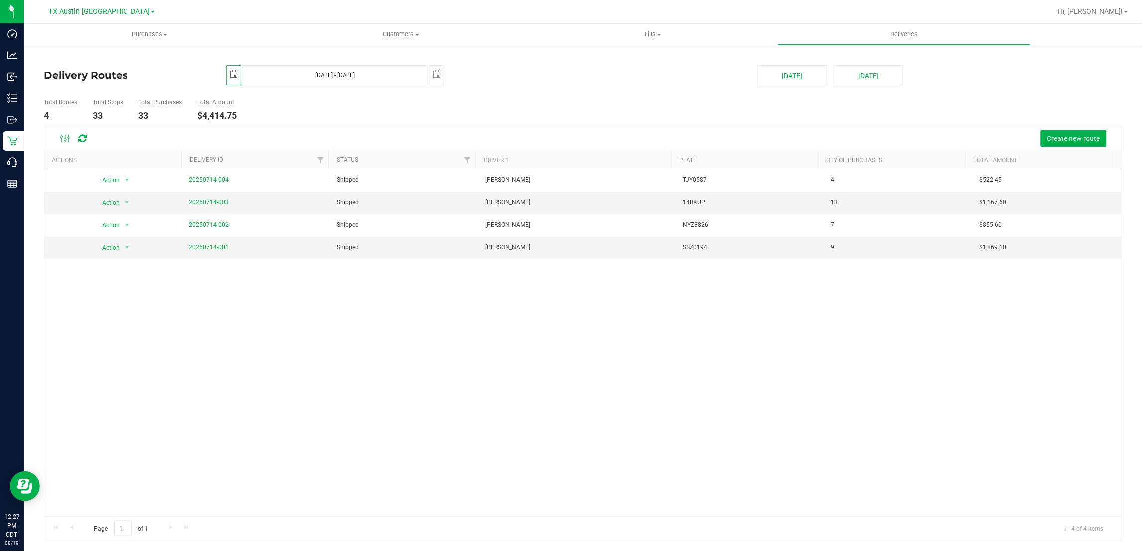
click at [524, 116] on ul "Total Routes 4 Total Stops 33 Total Purchases 33 Total Amount $4,414.75" at bounding box center [399, 109] width 716 height 31
click at [212, 202] on link "20250714-003" at bounding box center [209, 202] width 40 height 7
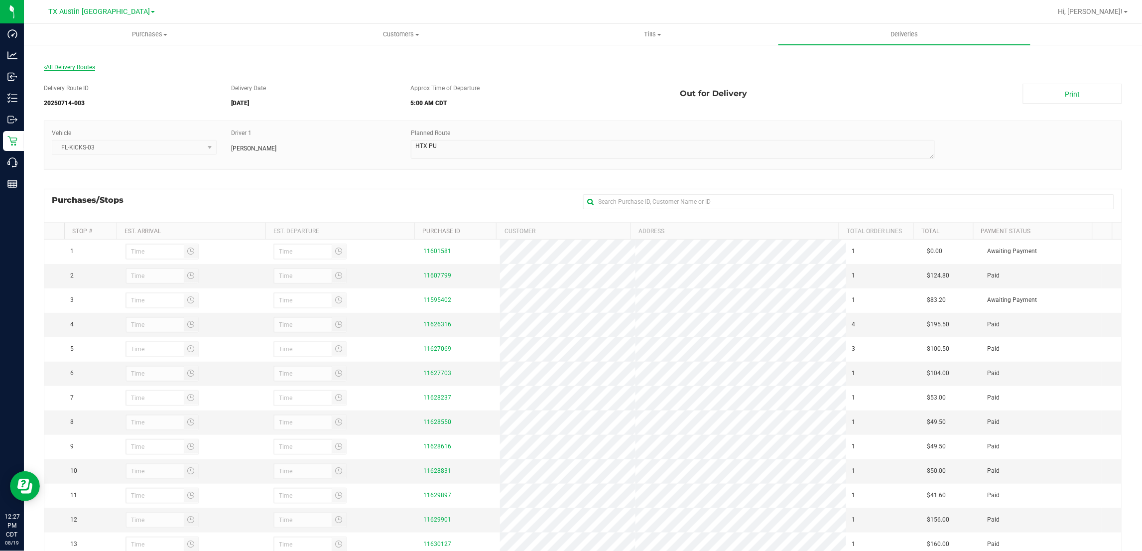
click at [73, 66] on span "All Delivery Routes" at bounding box center [69, 67] width 51 height 7
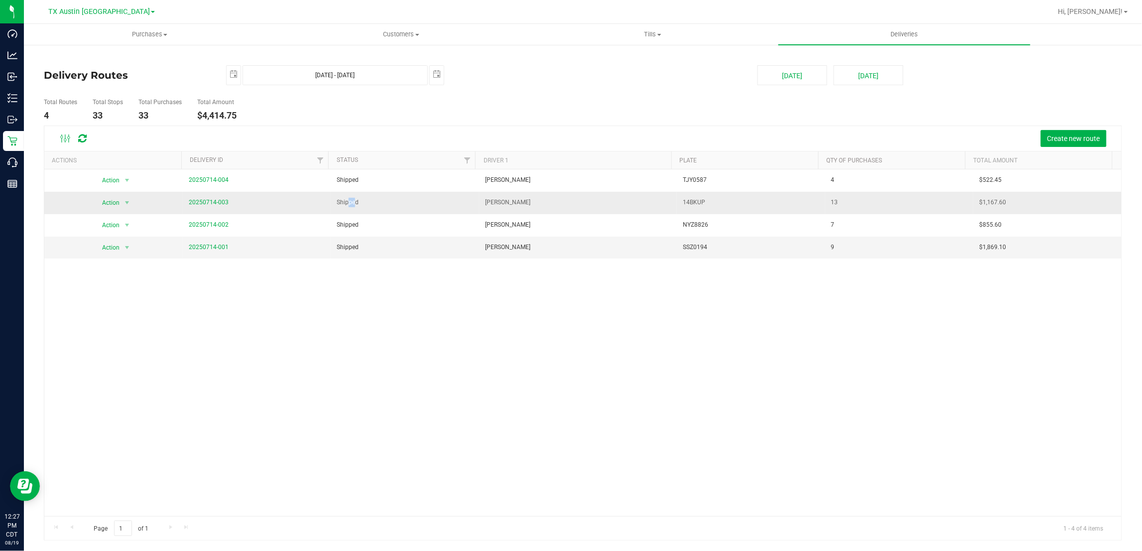
click at [352, 203] on span "Shipped" at bounding box center [348, 202] width 22 height 9
click at [444, 207] on td "Shipped" at bounding box center [405, 203] width 148 height 22
click at [213, 203] on link "20250714-003" at bounding box center [209, 202] width 40 height 7
